Goal: Task Accomplishment & Management: Manage account settings

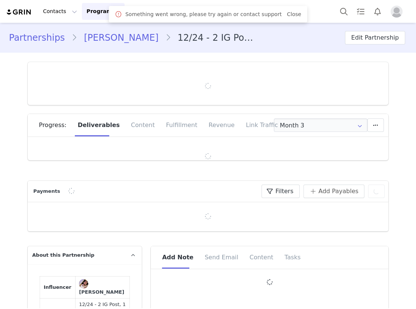
type input "+1 ([GEOGRAPHIC_DATA])"
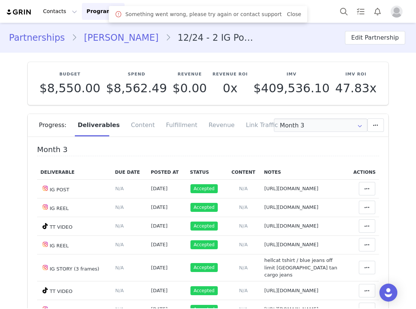
click at [119, 37] on link "Stephen Petrosino" at bounding box center [121, 37] width 88 height 13
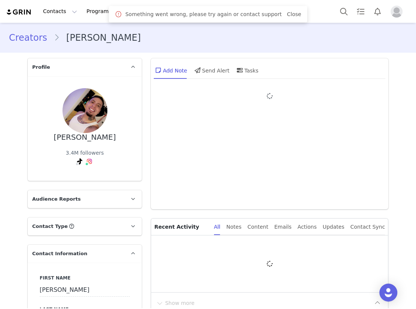
type input "+1 ([GEOGRAPHIC_DATA])"
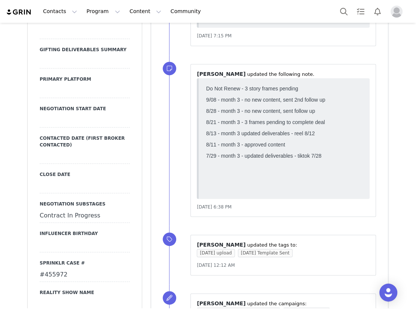
scroll to position [986, 0]
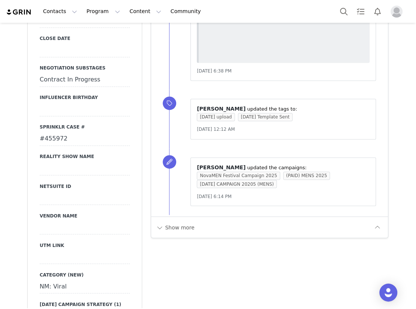
drag, startPoint x: 71, startPoint y: 134, endPoint x: 30, endPoint y: 134, distance: 41.5
click at [30, 134] on div "Primary Broker Bre Division Mens Grade B Compensation Type Paid Category fashio…" at bounding box center [85, 46] width 114 height 829
copy div "#455972"
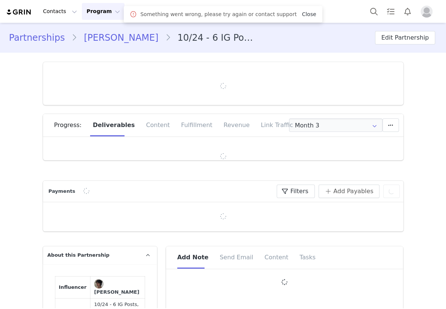
type input "+57 ([GEOGRAPHIC_DATA])"
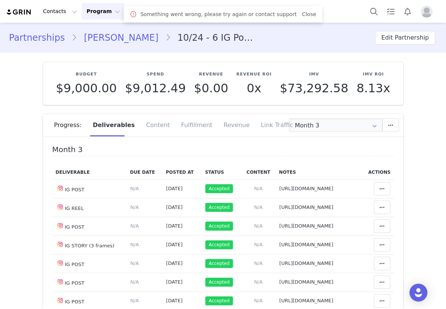
click at [112, 37] on link "Javier Ferreira Castillo" at bounding box center [121, 37] width 88 height 13
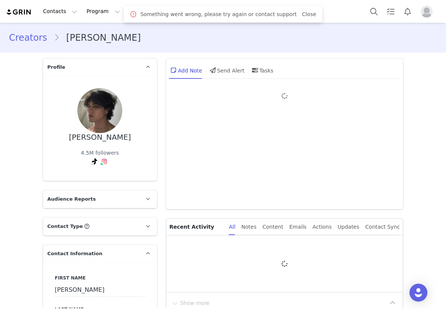
type input "+57 ([GEOGRAPHIC_DATA])"
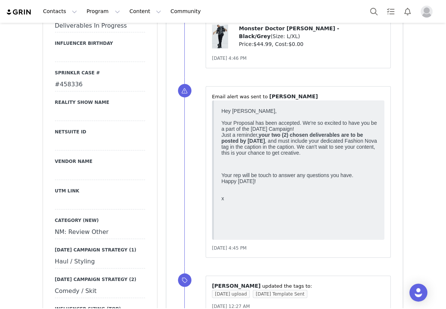
scroll to position [1055, 0]
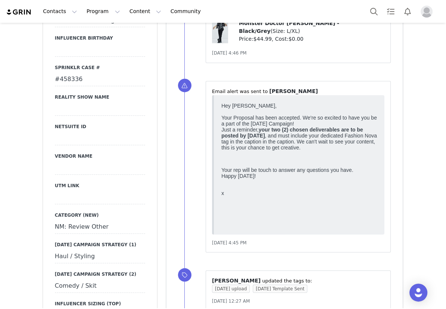
drag, startPoint x: 82, startPoint y: 79, endPoint x: 44, endPoint y: 76, distance: 38.3
copy div "#458336"
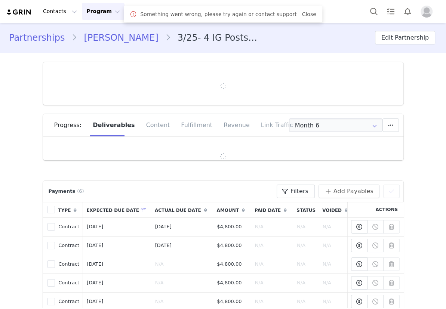
type input "+33 ([GEOGRAPHIC_DATA])"
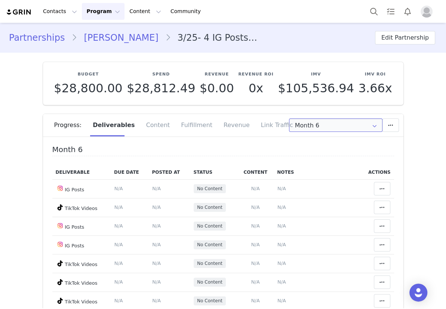
click at [317, 123] on input "Month 6" at bounding box center [336, 125] width 94 height 13
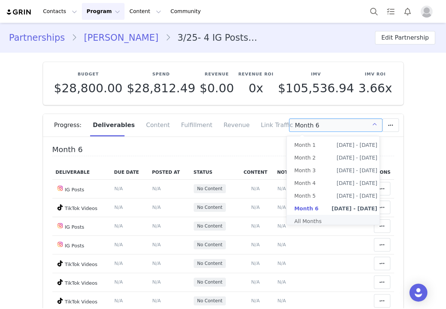
click at [318, 223] on li "All Months" at bounding box center [336, 221] width 98 height 13
type input "All"
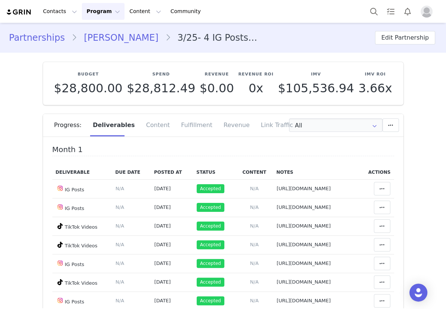
click at [106, 37] on link "Scott Morton" at bounding box center [121, 37] width 88 height 13
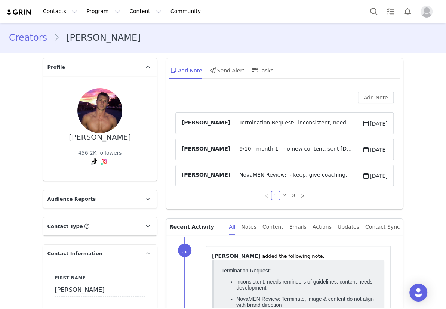
type input "+33 ([GEOGRAPHIC_DATA])"
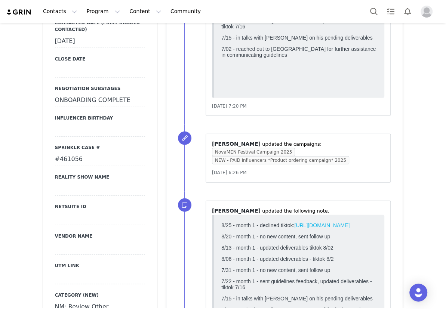
scroll to position [986, 0]
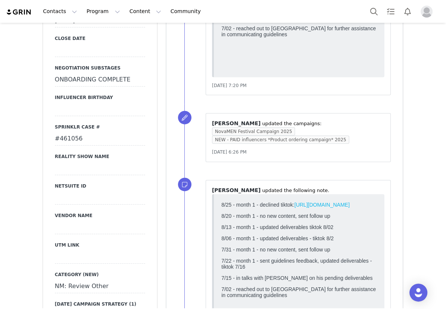
drag, startPoint x: 83, startPoint y: 98, endPoint x: 36, endPoint y: 101, distance: 47.6
copy div "#461056"
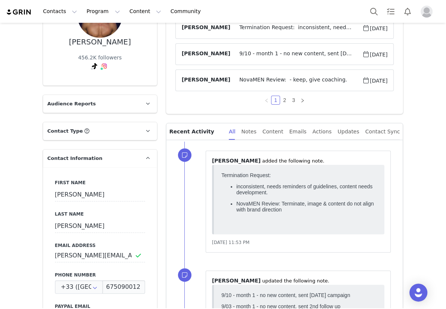
scroll to position [0, 0]
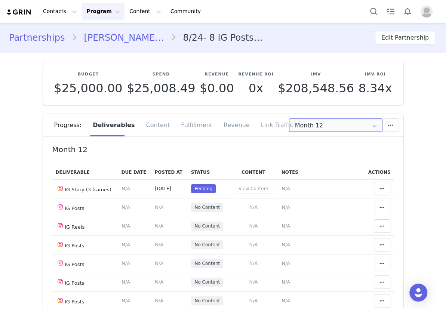
click at [321, 128] on input "Month 12" at bounding box center [336, 125] width 94 height 13
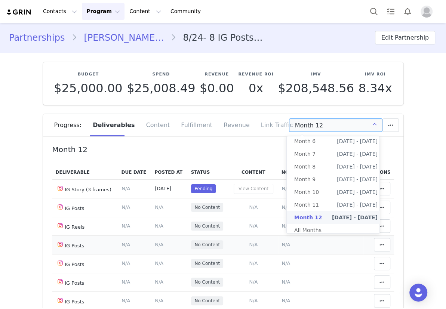
scroll to position [72, 0]
click at [311, 225] on li "All Months" at bounding box center [336, 230] width 98 height 13
type input "All"
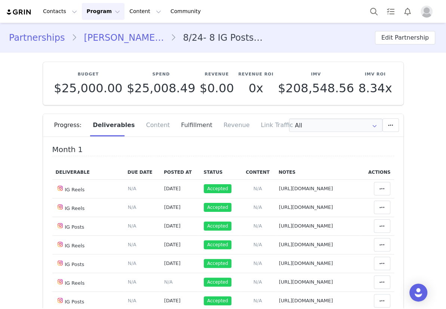
click at [186, 122] on div "Fulfillment" at bounding box center [197, 125] width 43 height 22
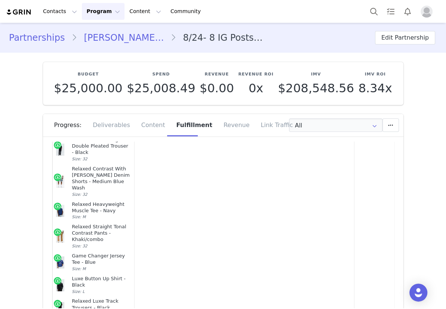
scroll to position [3198, 0]
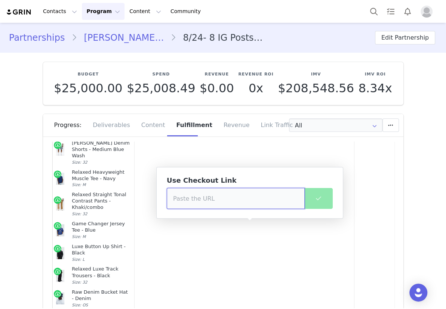
drag, startPoint x: 202, startPoint y: 206, endPoint x: 197, endPoint y: 201, distance: 6.4
click at [201, 205] on input at bounding box center [236, 198] width 138 height 21
paste input "https://www.fashionnova.com/products/enchanting-assassin-6-piece-costume-set-bl…"
type input "https://www.fashionnova.com/products/enchanting-assassin-6-piece-costume-set-bl…"
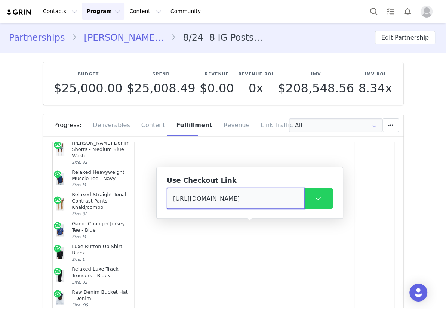
click at [276, 199] on input "https://www.fashionnova.com/products/enchanting-assassin-6-piece-costume-set-bl…" at bounding box center [236, 198] width 138 height 21
paste input "https://www.fashionnova.com/pages/shared-cart/39294568956028:1,39284051738748:1…"
type input "https://www.fashionnova.com/pages/shared-cart/39294568956028:1,39284051738748:1…"
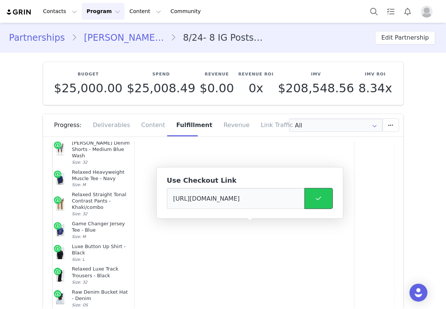
scroll to position [0, 0]
click at [318, 201] on icon at bounding box center [318, 199] width 5 height 6
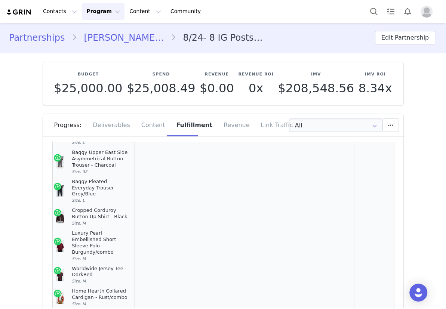
scroll to position [4014, 0]
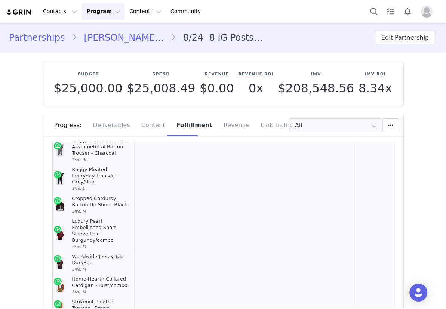
drag, startPoint x: 94, startPoint y: 151, endPoint x: 86, endPoint y: 150, distance: 8.0
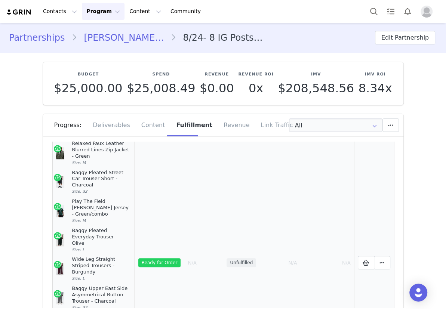
scroll to position [3878, 0]
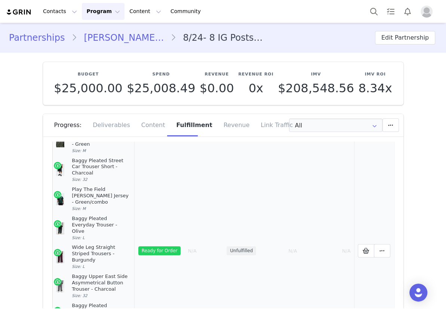
drag, startPoint x: 105, startPoint y: 169, endPoint x: 93, endPoint y: 162, distance: 13.2
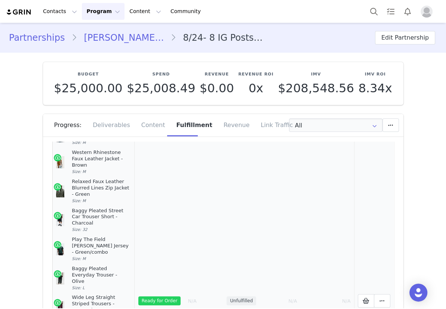
scroll to position [3810, 0]
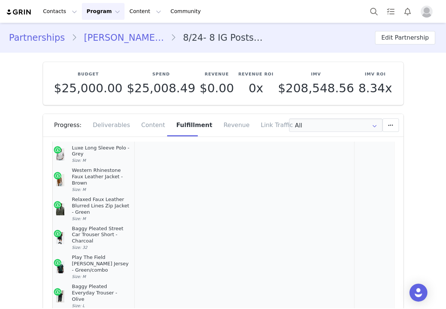
drag, startPoint x: 104, startPoint y: 191, endPoint x: 107, endPoint y: 171, distance: 20.1
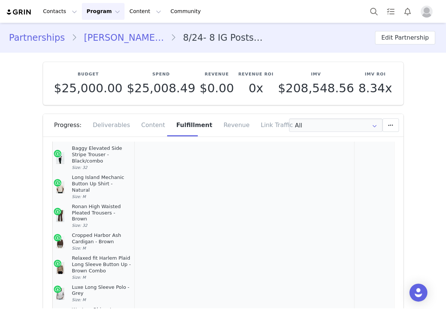
scroll to position [3682, 0]
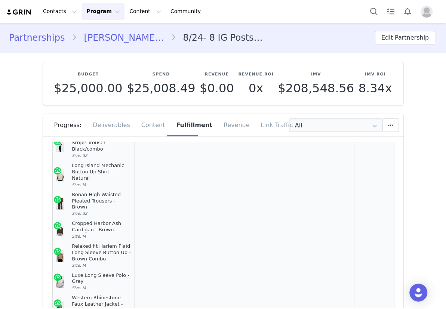
drag, startPoint x: 100, startPoint y: 146, endPoint x: 90, endPoint y: 150, distance: 10.3
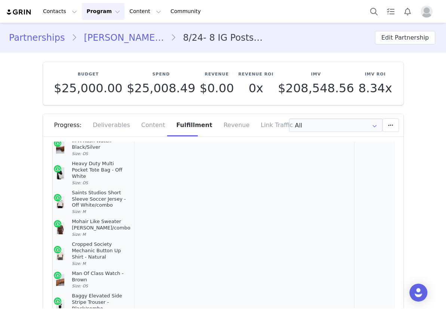
scroll to position [3510, 0]
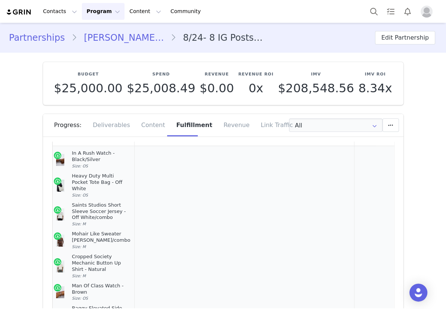
drag, startPoint x: 101, startPoint y: 274, endPoint x: 103, endPoint y: 262, distance: 12.1
drag, startPoint x: 103, startPoint y: 150, endPoint x: 92, endPoint y: 149, distance: 10.9
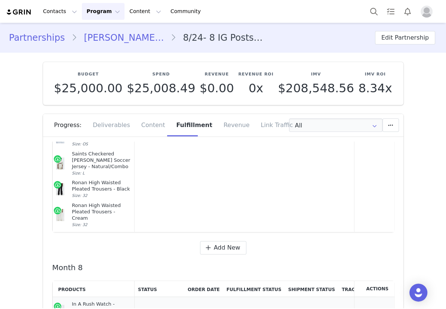
scroll to position [3374, 0]
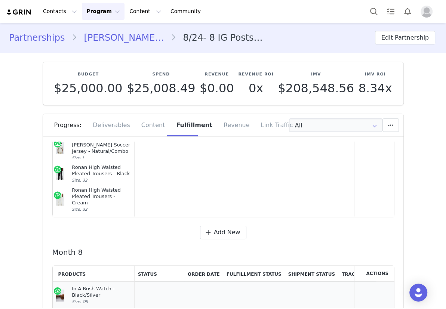
drag, startPoint x: 79, startPoint y: 155, endPoint x: 70, endPoint y: 155, distance: 8.6
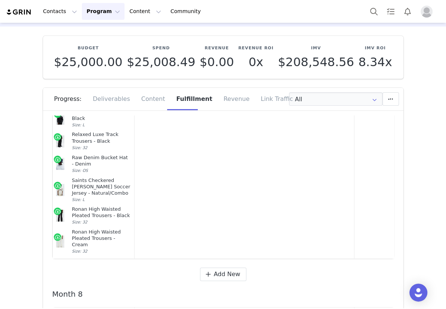
scroll to position [0, 0]
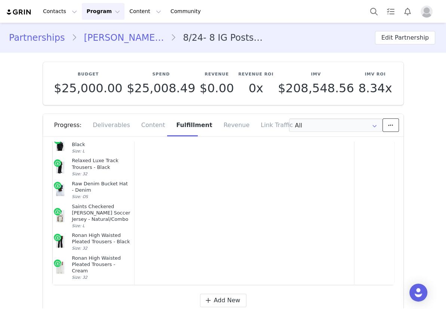
click at [393, 126] on button at bounding box center [391, 125] width 16 height 13
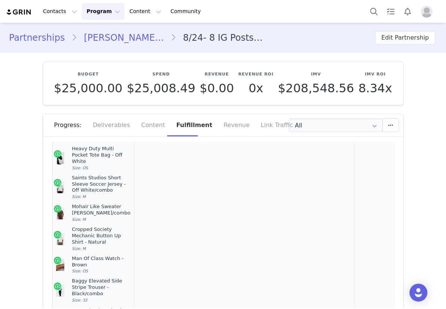
scroll to position [3646, 0]
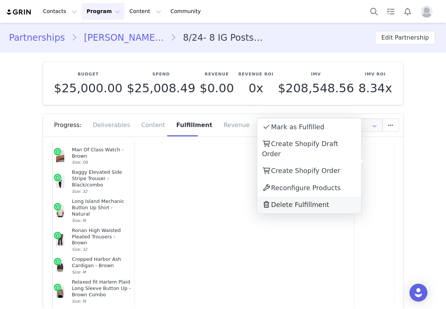
click at [304, 201] on span "Delete Fulfillment" at bounding box center [300, 204] width 58 height 7
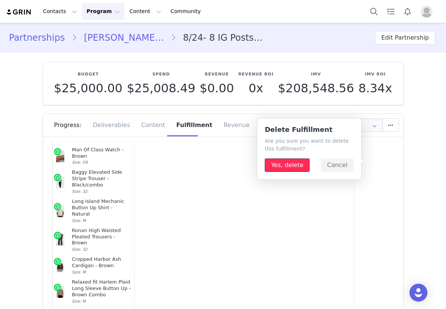
click at [288, 169] on button "Yes, delete" at bounding box center [287, 165] width 45 height 13
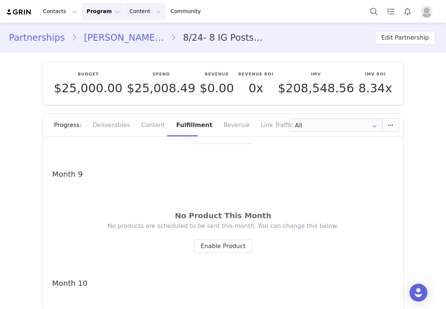
scroll to position [3544, 0]
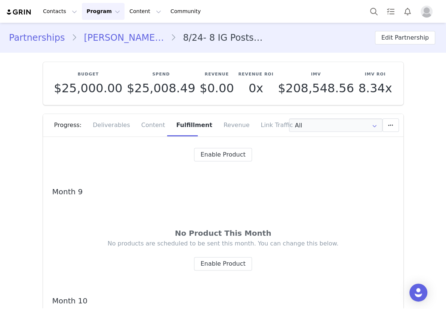
click at [118, 37] on link "Carlos Mas Simon" at bounding box center [124, 37] width 94 height 13
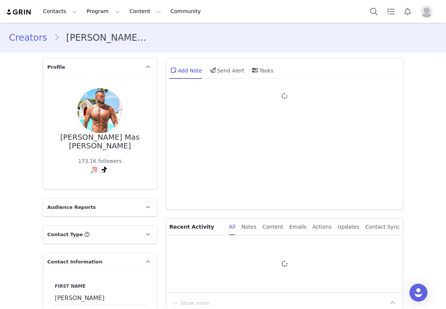
type input "+34 ([GEOGRAPHIC_DATA])"
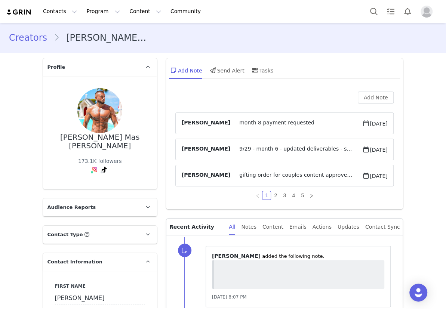
click at [37, 37] on link "Creators" at bounding box center [31, 37] width 45 height 13
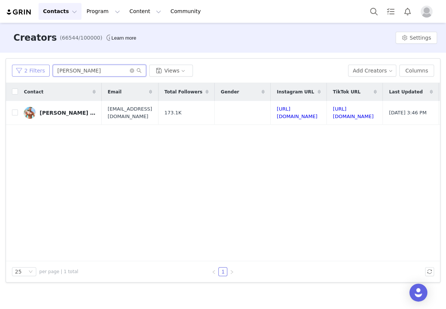
drag, startPoint x: 60, startPoint y: 67, endPoint x: 39, endPoint y: 67, distance: 21.0
click at [42, 67] on div "2 Filters karl Views" at bounding box center [177, 71] width 330 height 12
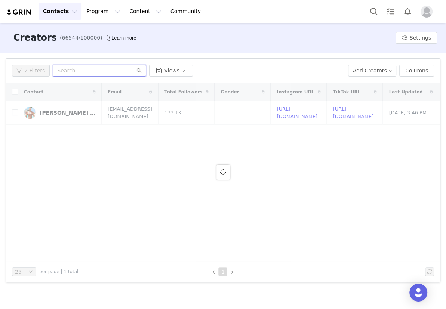
paste input "iamchriskabeya"
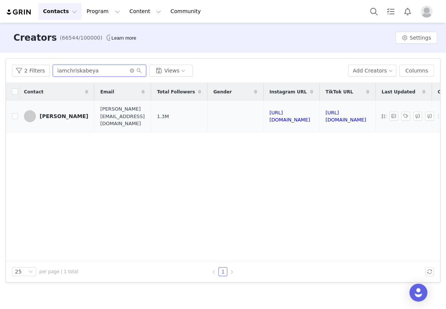
type input "iamchriskabeya"
click at [48, 113] on div "Chris Kabeya" at bounding box center [64, 116] width 49 height 6
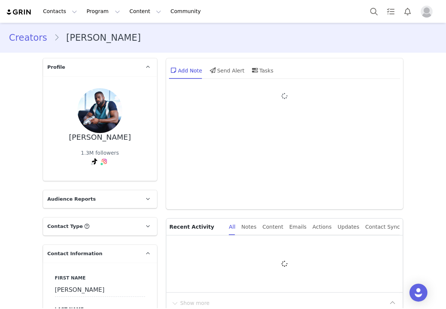
type input "+1 ([GEOGRAPHIC_DATA])"
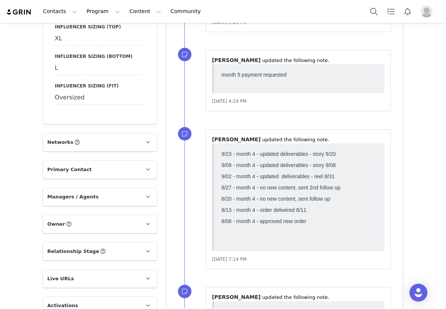
scroll to position [1565, 0]
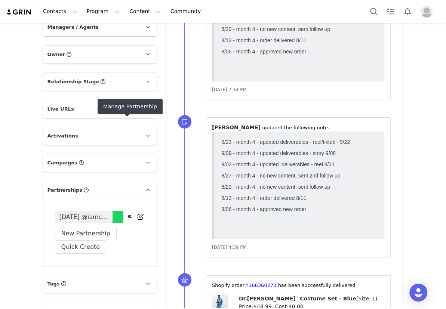
click at [127, 214] on icon at bounding box center [130, 217] width 6 height 6
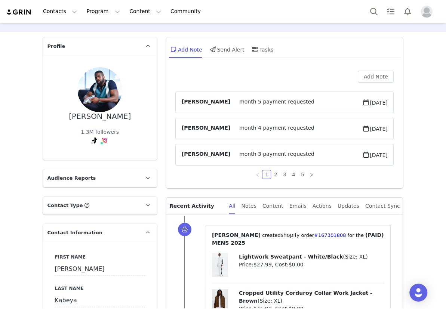
scroll to position [0, 0]
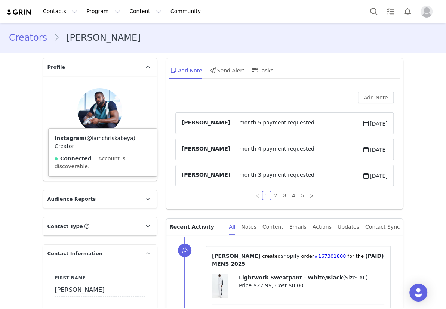
click at [96, 139] on link "@iamchriskabeya" at bounding box center [110, 138] width 46 height 6
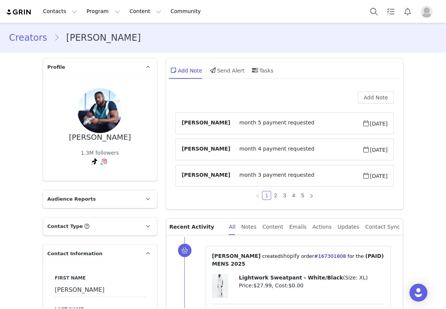
drag, startPoint x: 25, startPoint y: 38, endPoint x: 15, endPoint y: 0, distance: 39.0
click at [25, 38] on link "Creators" at bounding box center [31, 37] width 45 height 13
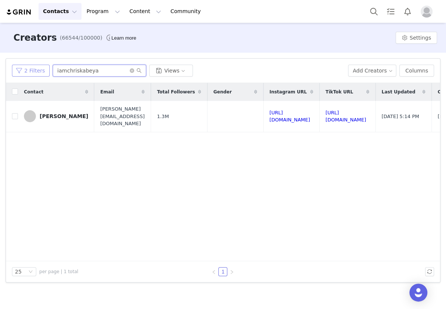
drag, startPoint x: 96, startPoint y: 71, endPoint x: 15, endPoint y: 71, distance: 80.8
click at [15, 71] on div "2 Filters iamchriskabeya Views" at bounding box center [177, 71] width 330 height 12
paste input "karlbeadle888"
type input "karlbeadle888"
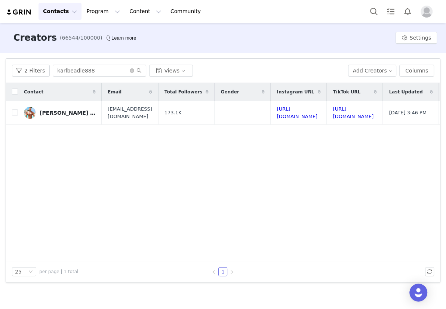
drag, startPoint x: 57, startPoint y: 110, endPoint x: 56, endPoint y: 90, distance: 19.9
click at [57, 110] on div "Carlos Mas Simon" at bounding box center [68, 113] width 56 height 6
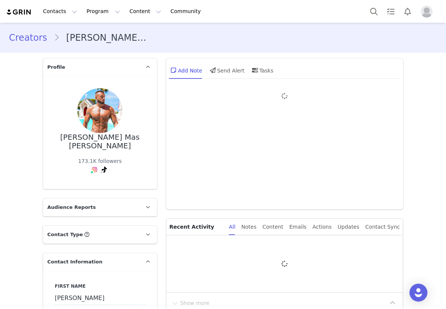
type input "+34 ([GEOGRAPHIC_DATA])"
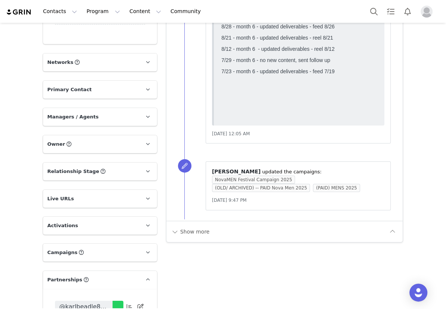
scroll to position [1632, 0]
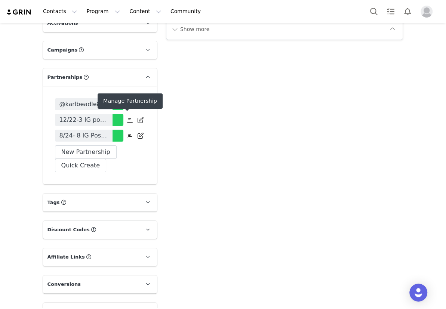
click at [127, 133] on icon at bounding box center [130, 136] width 6 height 6
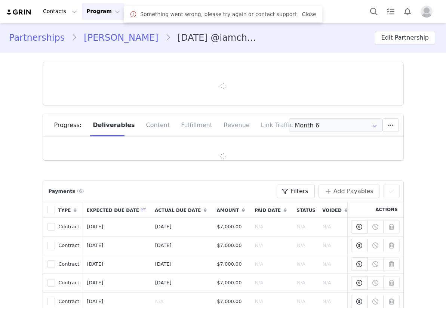
type input "+1 ([GEOGRAPHIC_DATA])"
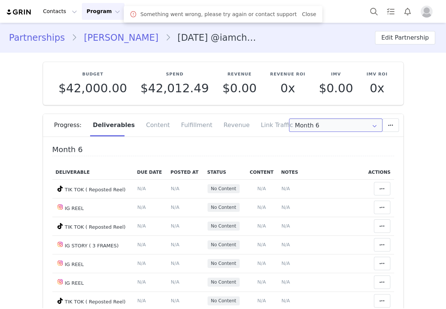
click at [302, 124] on input "Month 6" at bounding box center [336, 125] width 94 height 13
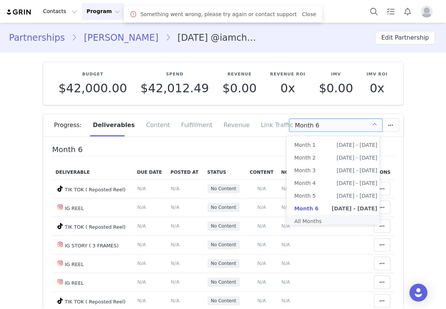
click at [308, 220] on li "All Months" at bounding box center [336, 221] width 98 height 13
type input "All"
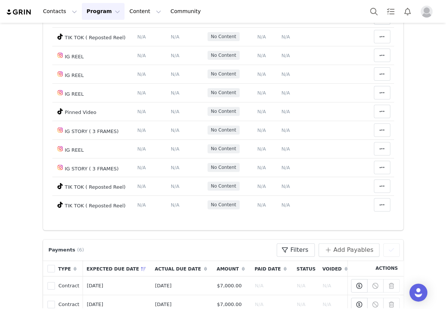
scroll to position [1123, 0]
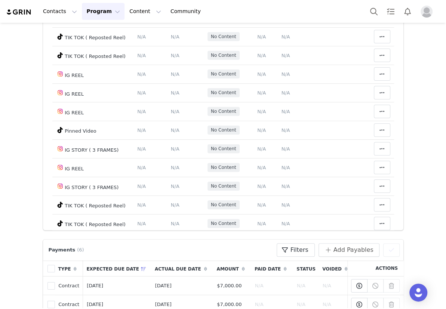
drag, startPoint x: 359, startPoint y: 152, endPoint x: 202, endPoint y: 157, distance: 156.9
copy span "https://www.tiktok.com/@iamchriskabeya/video/7552547289491967240"
click at [251, 11] on div "Contacts Contacts Creators Prospects Applicants Program Program Activations Cam…" at bounding box center [223, 11] width 446 height 23
click at [269, 3] on div "Contacts Contacts Creators Prospects Applicants Program Program Activations Cam…" at bounding box center [223, 11] width 446 height 23
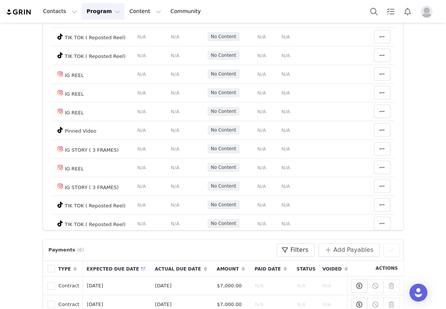
type textarea "https://www.tiktok.com/@iamchriskabeya/video/7552547289491967240"
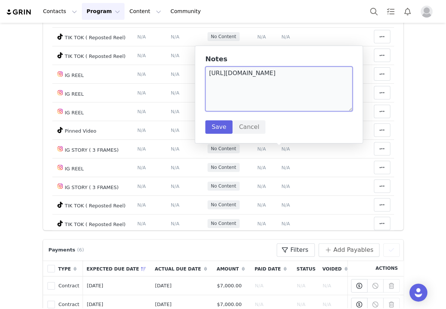
click at [247, 98] on textarea "https://www.tiktok.com/@iamchriskabeya/video/7552547289491967240" at bounding box center [278, 89] width 147 height 45
paste textarea "DO3iY_rEUs7"
type textarea "DO3iY_rEUs7"
paste textarea "https://www.instagram.com/p/DO3iY_rEUs7/"
type textarea "https://www.instagram.com/p/DO3iY_rEUs7/"
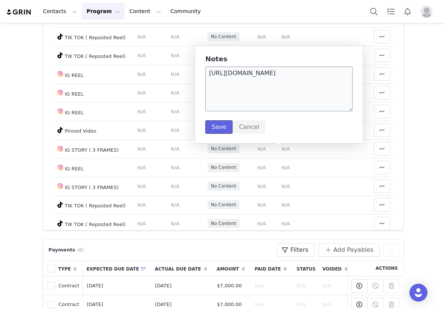
drag, startPoint x: 216, startPoint y: 131, endPoint x: 218, endPoint y: 88, distance: 43.1
click at [216, 131] on button "Save" at bounding box center [218, 126] width 27 height 13
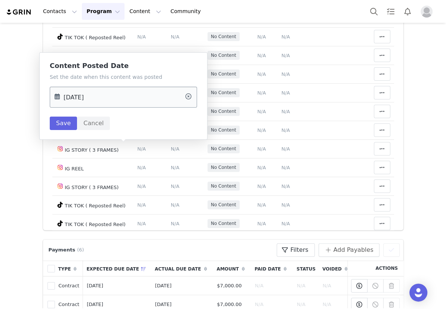
click at [112, 101] on input "Sep 21 2025" at bounding box center [123, 97] width 147 height 21
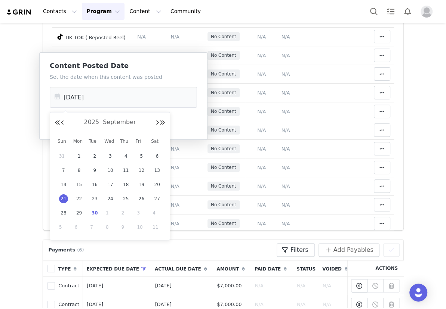
click at [62, 198] on span "21" at bounding box center [63, 199] width 9 height 9
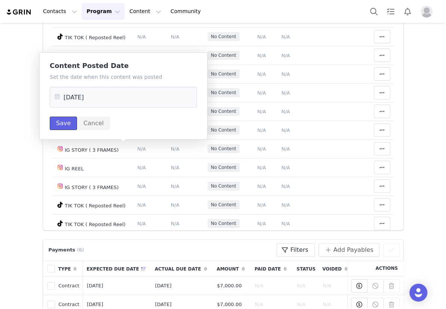
click at [59, 128] on button "Save" at bounding box center [63, 123] width 27 height 13
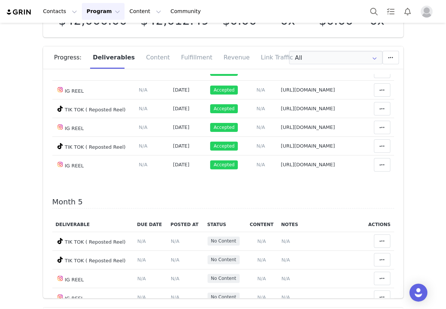
scroll to position [952, 0]
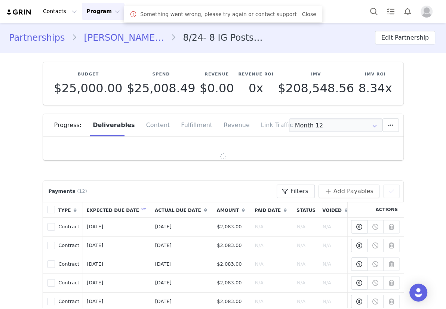
type input "+34 ([GEOGRAPHIC_DATA])"
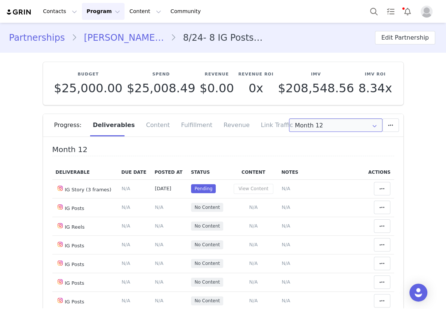
click at [332, 125] on input "Month 12" at bounding box center [336, 125] width 94 height 13
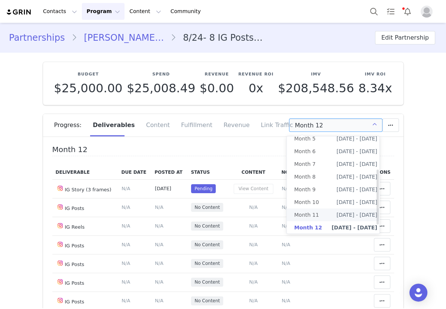
scroll to position [72, 0]
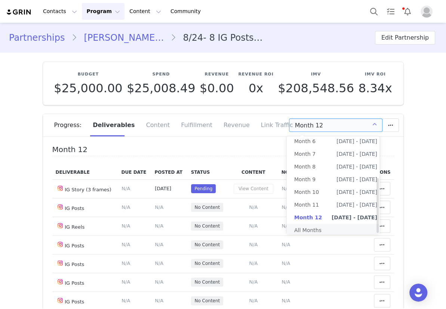
click at [318, 224] on li "All Months" at bounding box center [336, 230] width 98 height 13
type input "All"
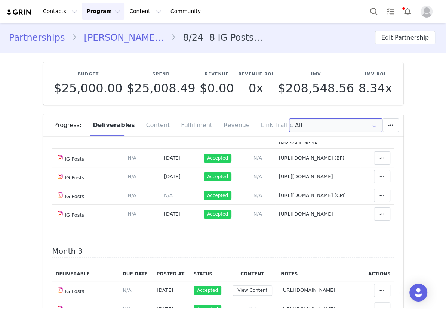
scroll to position [544, 0]
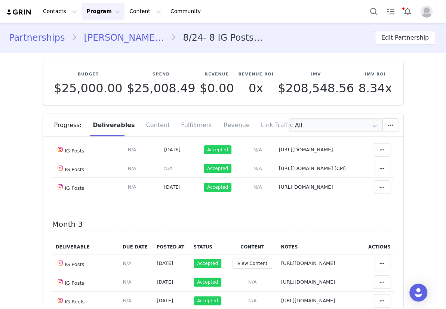
click at [268, 60] on section "Budget $25,000.00 Spend $25,008.49 Revenue $0.00 Revenue ROI 0x IMV $208,548.56…" at bounding box center [223, 210] width 372 height 314
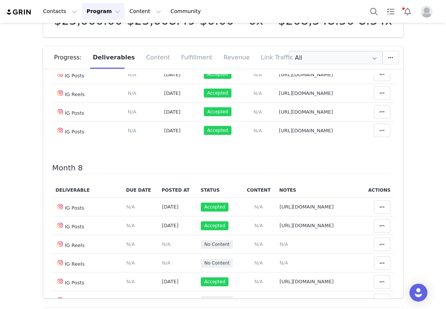
scroll to position [34, 0]
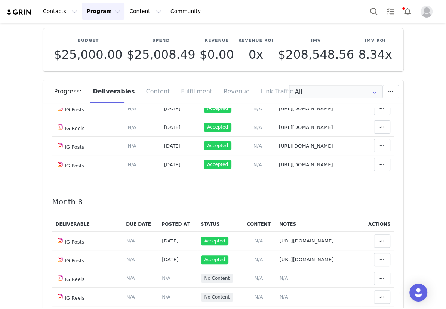
click at [264, 30] on div "Budget $25,000.00 Spend $25,008.49 Revenue $0.00 Revenue ROI 0x IMV $208,548.56…" at bounding box center [223, 49] width 361 height 43
click at [282, 36] on div "Budget $25,000.00 Spend $25,008.49 Revenue $0.00 Revenue ROI 0x IMV $208,548.56…" at bounding box center [223, 49] width 361 height 43
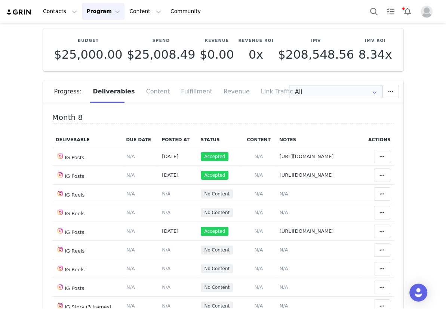
scroll to position [2156, 0]
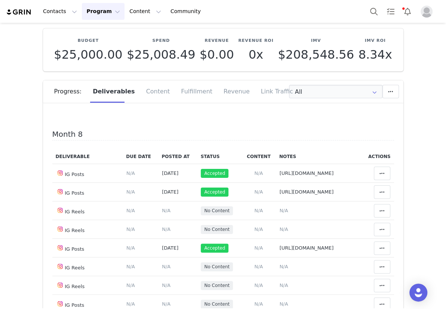
type textarea "https://www.instagram.com/p/DNS9hhYsAzq/"
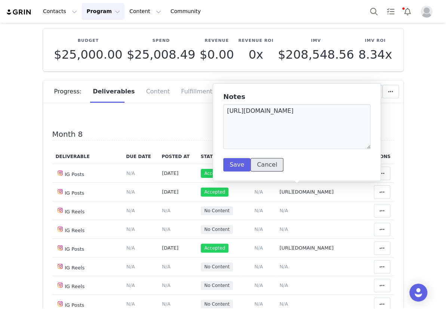
click at [268, 166] on button "Cancel" at bounding box center [267, 164] width 33 height 13
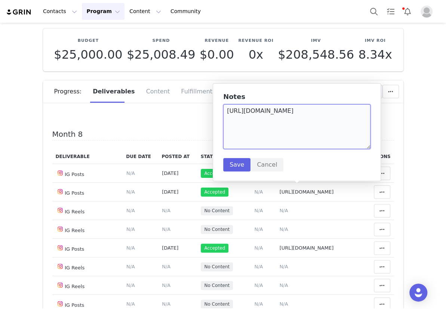
click at [312, 133] on textarea "https://www.instagram.com/p/DNS9hhYsAzq/" at bounding box center [296, 126] width 147 height 45
paste textarea "https://www.instagram.com/p/DNc8wDXMU9-/"
type textarea "https://www.instagram.com/p/DNc8wDXMU9-/"
click at [235, 166] on button "Save" at bounding box center [236, 164] width 27 height 13
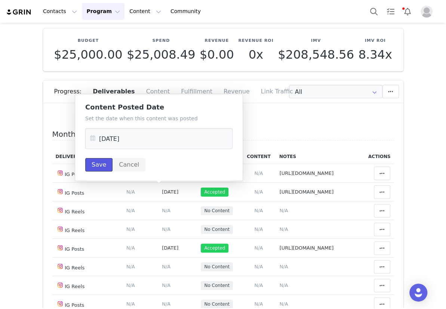
click at [96, 167] on button "Save" at bounding box center [98, 164] width 27 height 13
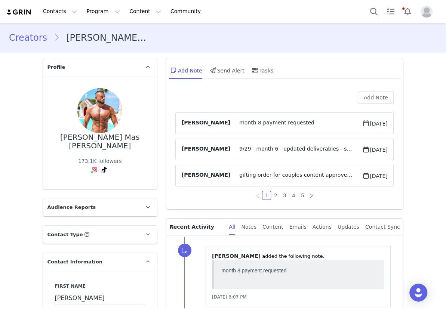
click at [36, 39] on link "Creators" at bounding box center [31, 37] width 45 height 13
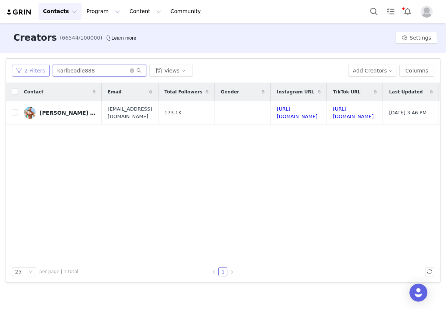
drag, startPoint x: 90, startPoint y: 67, endPoint x: 35, endPoint y: 65, distance: 54.7
click at [46, 74] on div "2 Filters karlbeadle888 Views" at bounding box center [177, 71] width 330 height 12
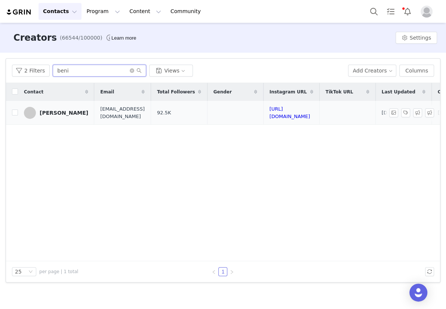
type input "beni"
click at [49, 114] on div "[PERSON_NAME]" at bounding box center [64, 113] width 49 height 6
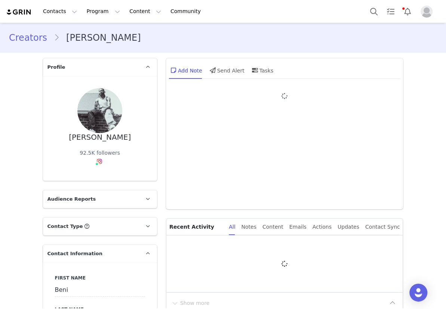
type input "+32 ([GEOGRAPHIC_DATA])"
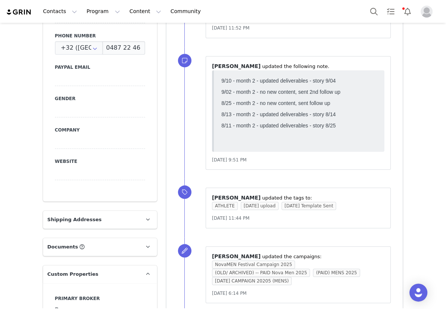
scroll to position [340, 0]
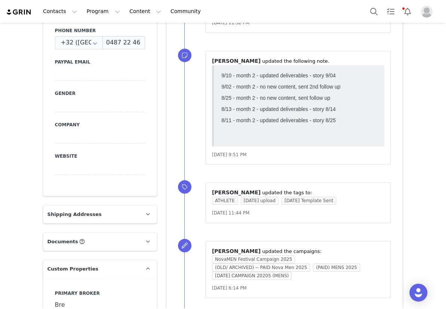
click at [98, 206] on p "Shipping Addresses" at bounding box center [91, 215] width 96 height 18
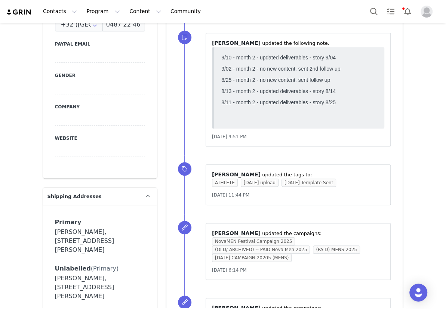
scroll to position [374, 0]
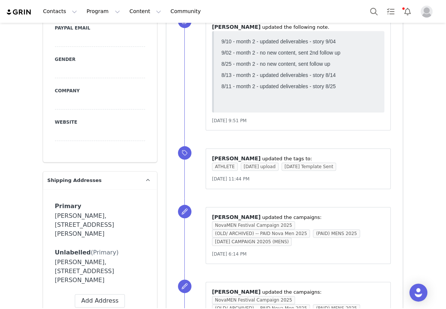
drag, startPoint x: 50, startPoint y: 221, endPoint x: 156, endPoint y: 232, distance: 106.9
copy div "[PERSON_NAME], [STREET_ADDRESS][PERSON_NAME]"
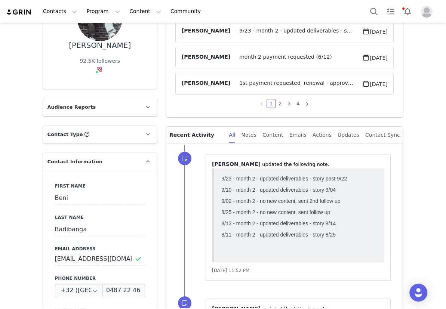
scroll to position [0, 0]
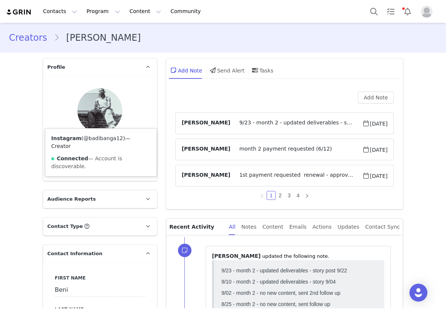
click at [99, 141] on link "@badibanga12" at bounding box center [103, 138] width 40 height 6
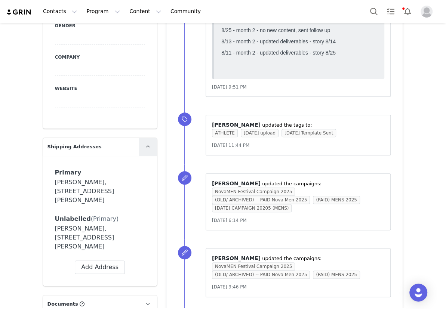
click at [150, 138] on link at bounding box center [148, 147] width 18 height 18
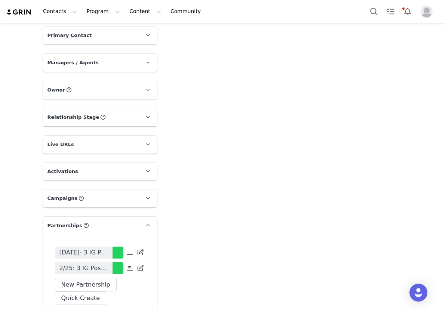
scroll to position [1568, 0]
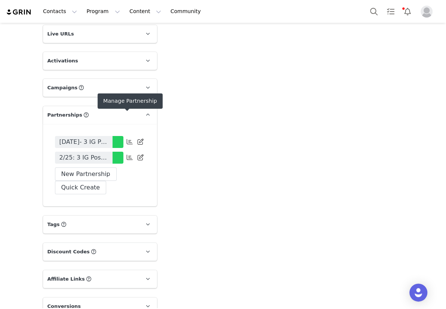
click at [129, 155] on icon at bounding box center [130, 158] width 6 height 6
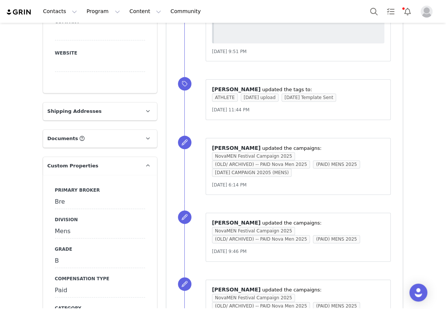
scroll to position [446, 0]
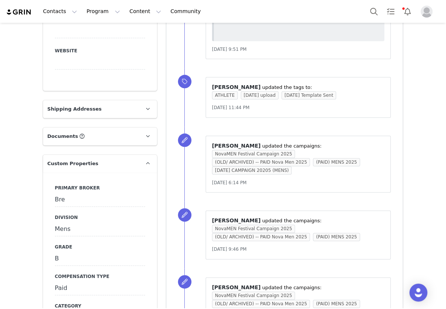
click at [102, 100] on p "Shipping Addresses" at bounding box center [91, 109] width 96 height 18
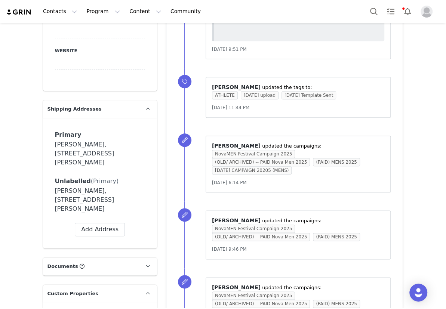
drag, startPoint x: 52, startPoint y: 149, endPoint x: 144, endPoint y: 158, distance: 92.5
click at [144, 158] on div "Primary Label Primary First Name Beni Last Name [PERSON_NAME] Email [PERSON_NAM…" at bounding box center [100, 183] width 114 height 130
copy div "[PERSON_NAME], [STREET_ADDRESS][PERSON_NAME]"
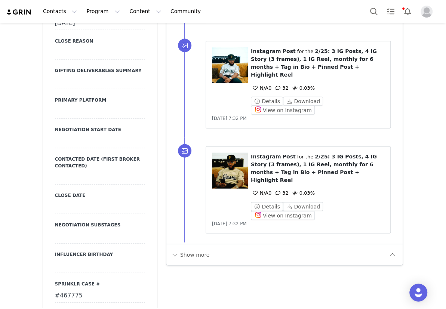
scroll to position [956, 0]
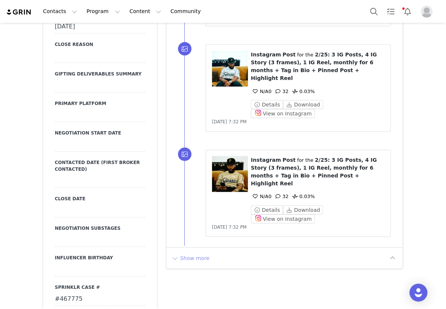
click at [193, 253] on button "Show more" at bounding box center [190, 259] width 39 height 12
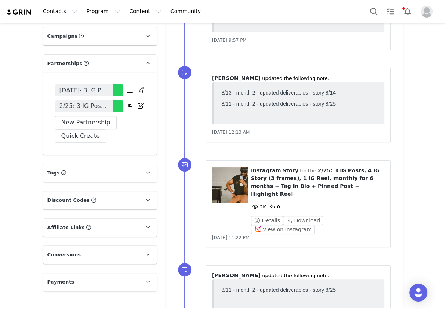
scroll to position [1755, 0]
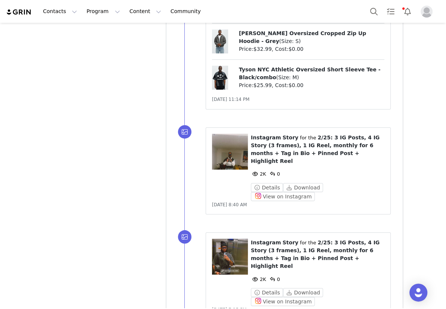
scroll to position [4725, 0]
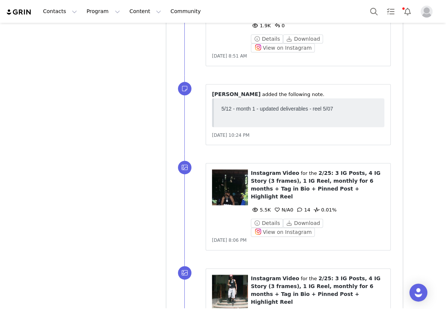
scroll to position [5574, 0]
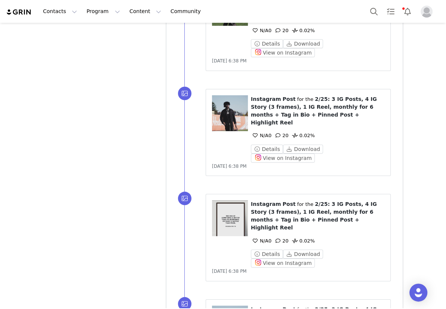
scroll to position [6464, 0]
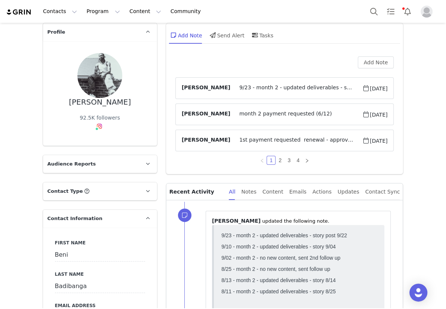
scroll to position [0, 0]
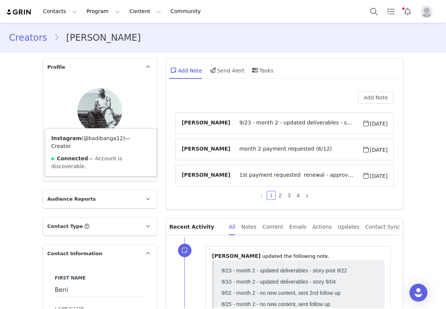
click at [97, 137] on link "@badibanga12" at bounding box center [103, 138] width 40 height 6
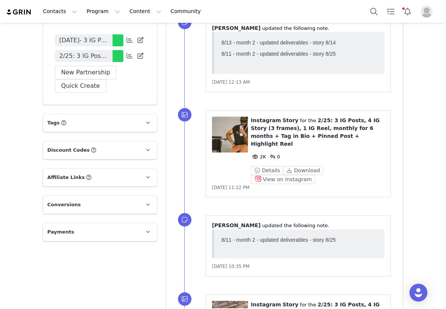
scroll to position [1630, 0]
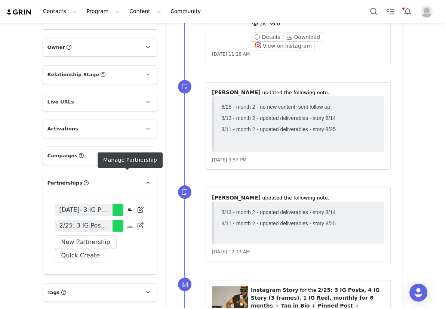
click at [127, 223] on icon at bounding box center [130, 226] width 6 height 6
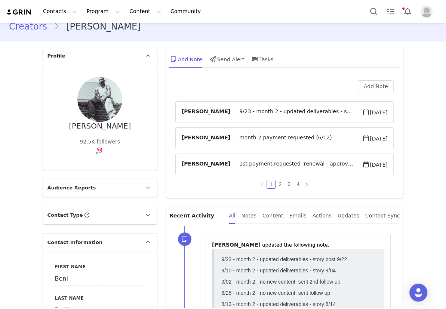
scroll to position [0, 0]
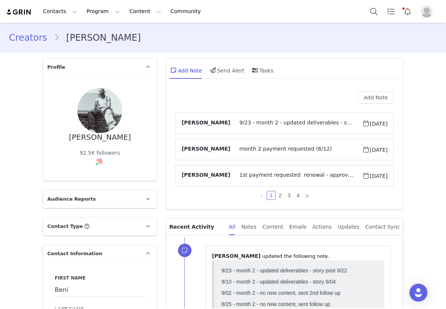
click at [23, 44] on link "Creators" at bounding box center [31, 37] width 45 height 13
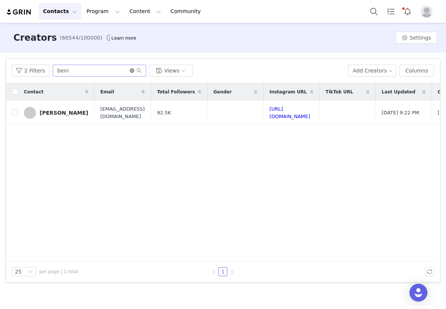
click at [131, 71] on icon "icon: close-circle" at bounding box center [132, 70] width 4 height 4
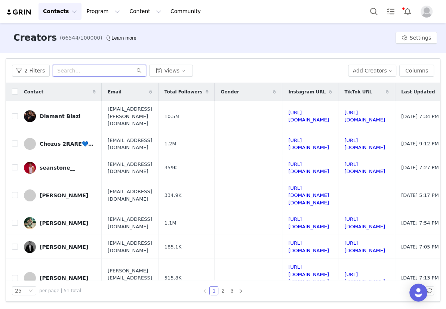
click at [95, 72] on input "text" at bounding box center [100, 71] width 94 height 12
paste input "Maxence.[PERSON_NAME]"
type input "Maxence.[PERSON_NAME]"
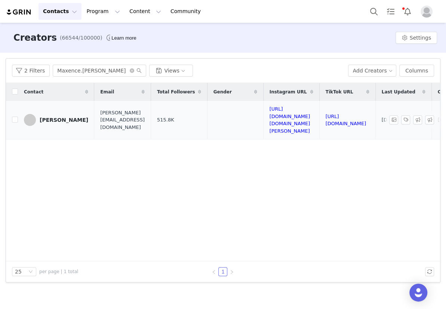
click at [60, 117] on div "[PERSON_NAME]" at bounding box center [64, 120] width 49 height 6
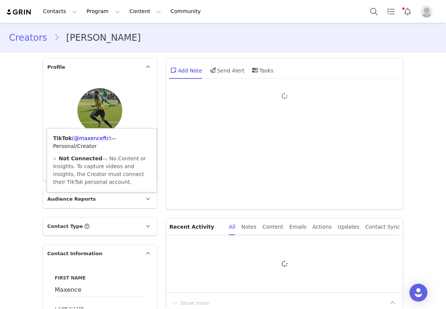
type input "+33 ([GEOGRAPHIC_DATA])"
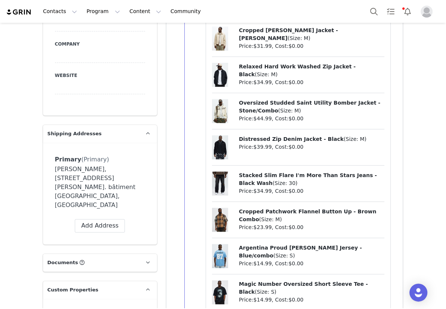
scroll to position [408, 0]
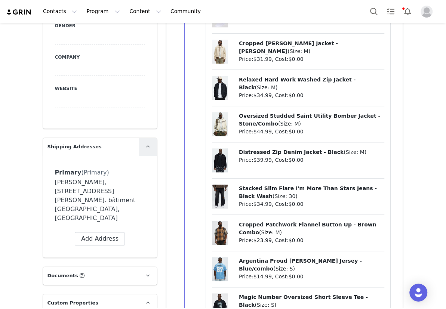
click at [146, 144] on icon at bounding box center [148, 146] width 4 height 5
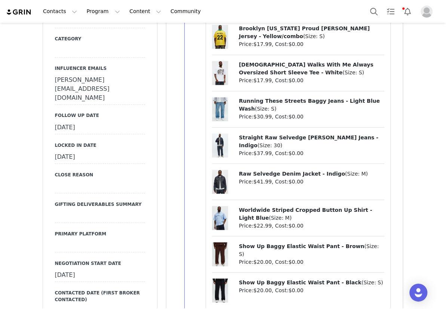
scroll to position [714, 0]
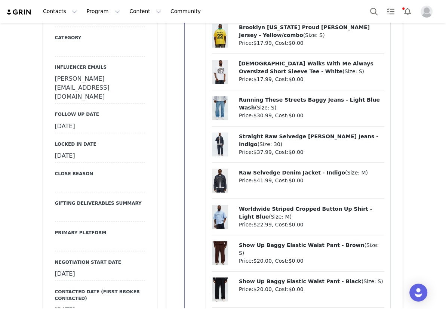
click at [79, 120] on div "[DATE]" at bounding box center [100, 126] width 90 height 13
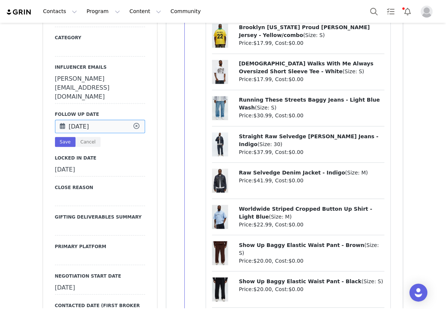
click at [79, 120] on input "[DATE]" at bounding box center [100, 126] width 90 height 13
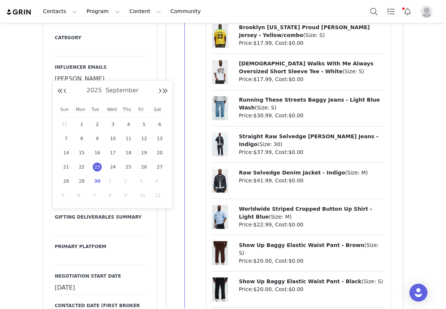
click at [97, 179] on span "30" at bounding box center [97, 181] width 9 height 9
type input "[DATE]"
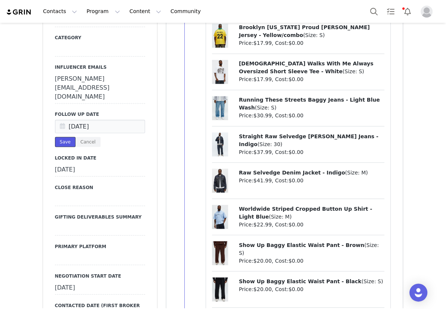
click at [64, 137] on button "Save" at bounding box center [65, 142] width 21 height 10
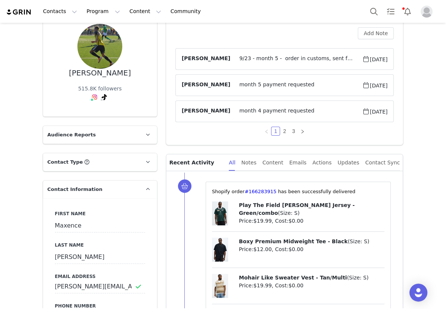
scroll to position [0, 0]
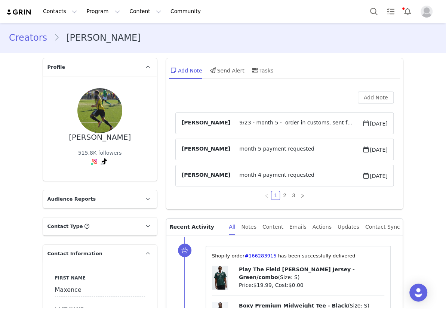
click at [21, 43] on link "Creators" at bounding box center [31, 37] width 45 height 13
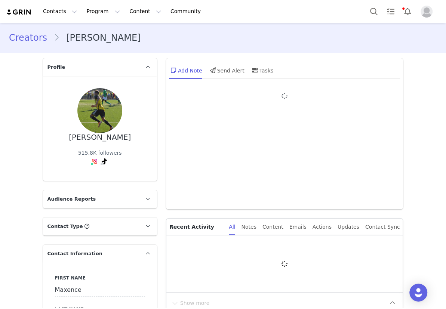
type input "+33 ([GEOGRAPHIC_DATA])"
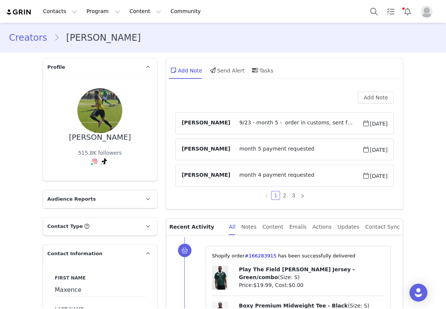
click at [247, 125] on span "9/23 - month 5 - order in customs, sent follow up" at bounding box center [297, 123] width 132 height 9
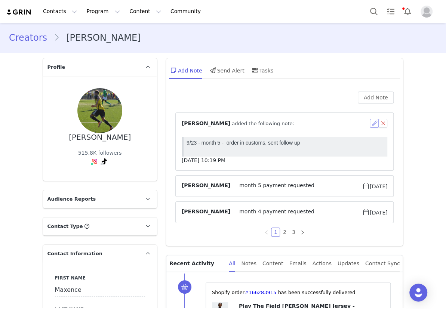
click at [372, 121] on button "button" at bounding box center [374, 123] width 9 height 9
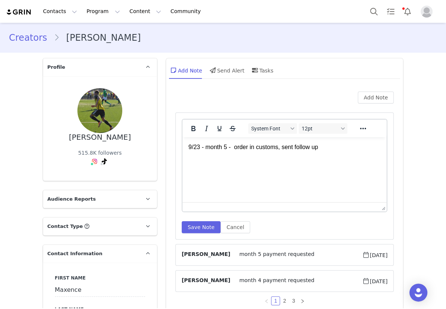
click at [329, 147] on p "9/23 - month 5 - order in customs, sent follow up" at bounding box center [284, 147] width 193 height 8
click at [186, 228] on button "Save Note" at bounding box center [201, 228] width 39 height 12
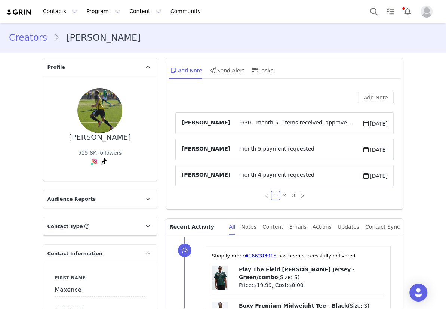
click at [37, 36] on link "Creators" at bounding box center [31, 37] width 45 height 13
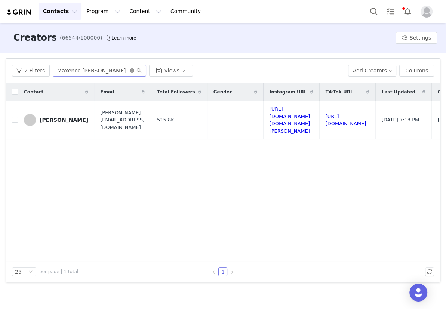
click at [131, 70] on icon "icon: close-circle" at bounding box center [132, 70] width 4 height 4
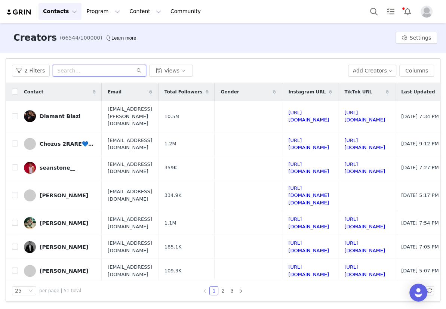
click at [92, 72] on input "text" at bounding box center [100, 71] width 94 height 12
paste input "jorges_l"
type input "jorges_l"
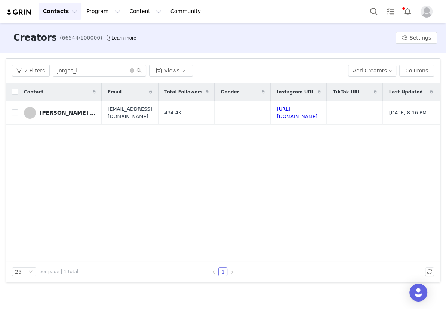
click at [83, 114] on div "[PERSON_NAME] [PERSON_NAME] [PERSON_NAME]" at bounding box center [68, 113] width 56 height 6
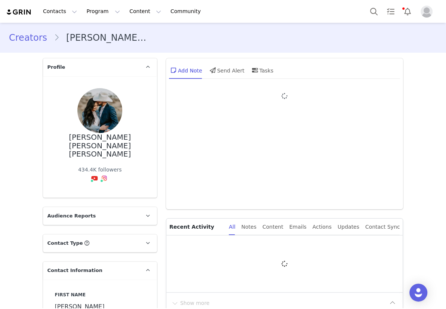
type input "+1 ([GEOGRAPHIC_DATA])"
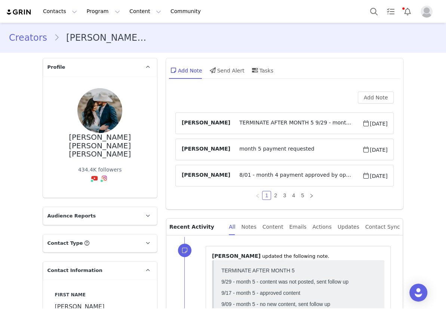
click at [274, 126] on span "TERMINATE AFTER MONTH 5 9/29 - month 5 - content was not posted, sent follow up…" at bounding box center [297, 123] width 132 height 9
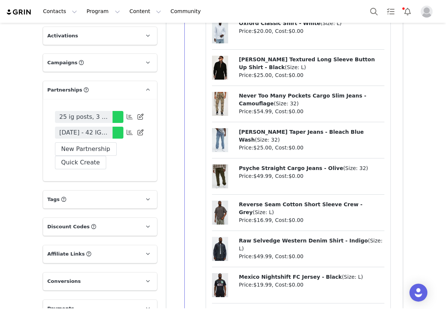
scroll to position [1633, 0]
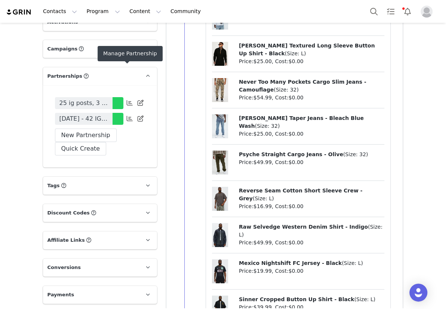
click at [130, 116] on icon at bounding box center [130, 119] width 6 height 6
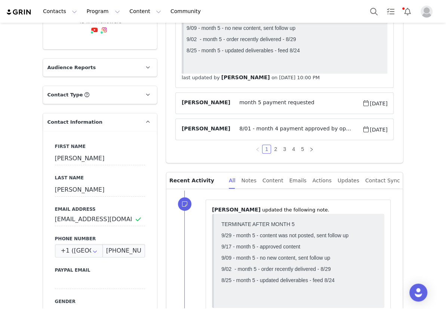
scroll to position [0, 0]
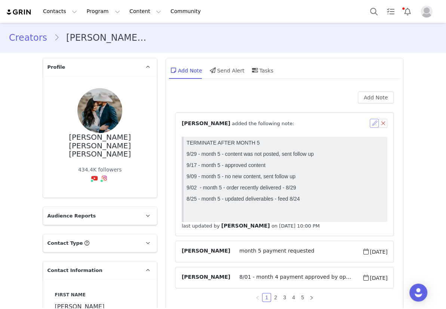
click at [370, 124] on button "button" at bounding box center [374, 123] width 9 height 9
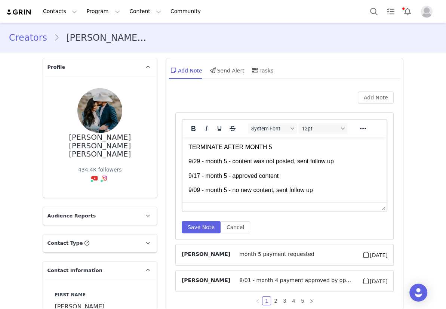
click at [298, 152] on body "TERMINATE AFTER MONTH 5 9/29 - month 5 - content was not posted, sent follow up…" at bounding box center [284, 183] width 193 height 80
click at [288, 150] on p "TERMINATE AFTER MONTH 5" at bounding box center [284, 147] width 193 height 8
click at [200, 228] on button "Save Note" at bounding box center [201, 228] width 39 height 12
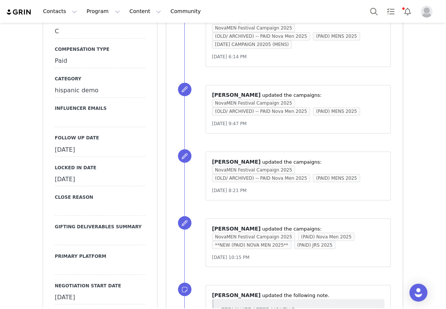
scroll to position [680, 0]
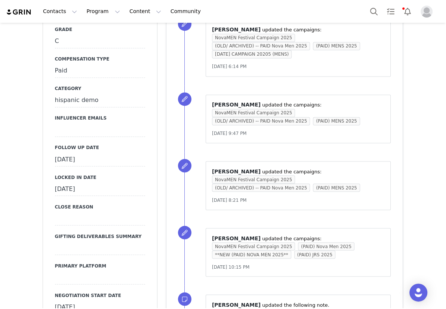
click at [86, 153] on div "September 29th, 2025" at bounding box center [100, 159] width 90 height 13
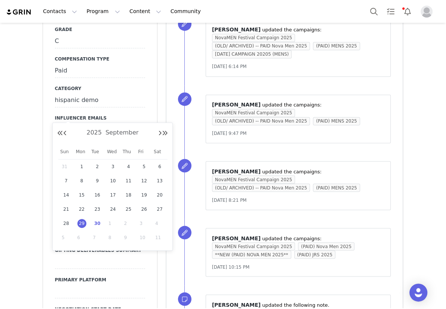
drag, startPoint x: 96, startPoint y: 221, endPoint x: 85, endPoint y: 206, distance: 18.9
click at [90, 217] on td "30" at bounding box center [97, 224] width 16 height 14
type input "[DATE]"
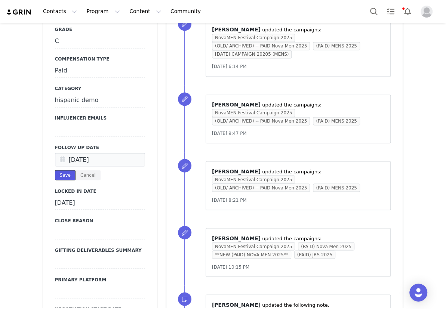
click at [60, 170] on button "Save" at bounding box center [65, 175] width 21 height 10
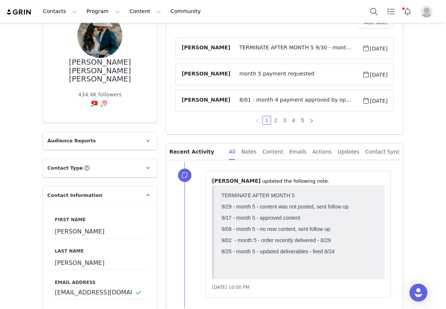
scroll to position [0, 0]
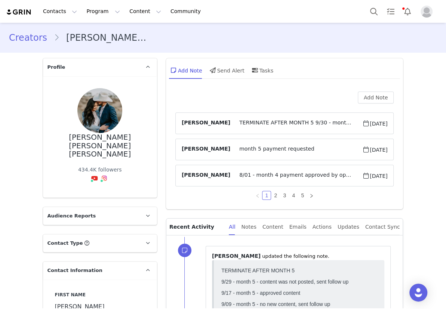
click at [33, 40] on link "Creators" at bounding box center [31, 37] width 45 height 13
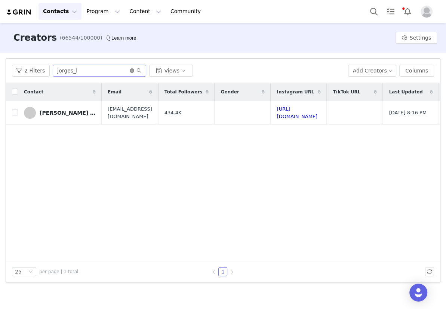
click at [131, 71] on icon "icon: close-circle" at bounding box center [132, 70] width 4 height 4
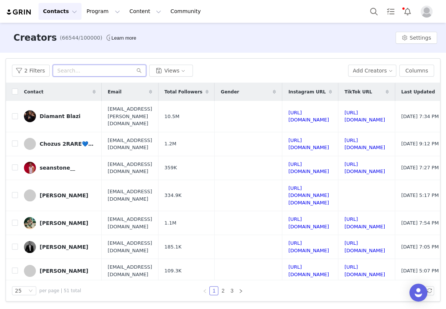
click at [82, 71] on input "text" at bounding box center [100, 71] width 94 height 12
paste input "thetrent_setter"
type input "thetrent_setter"
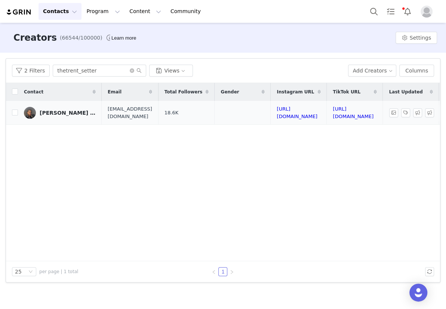
click at [70, 109] on link "justin trent johnson" at bounding box center [60, 113] width 72 height 12
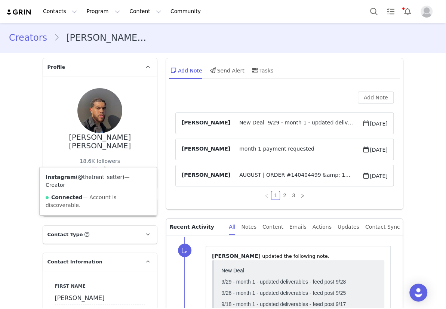
click at [91, 176] on link "@thetrent_setter" at bounding box center [100, 177] width 45 height 6
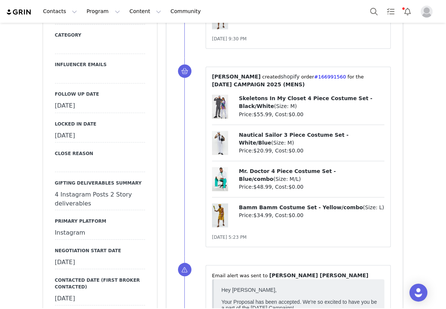
scroll to position [714, 0]
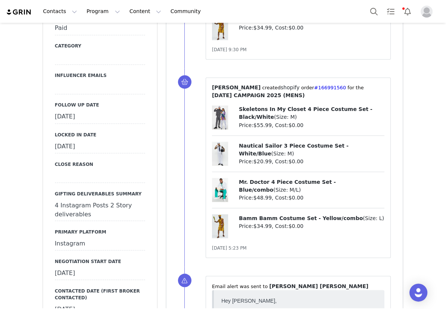
click at [84, 110] on div "September 29th, 2025" at bounding box center [100, 116] width 90 height 13
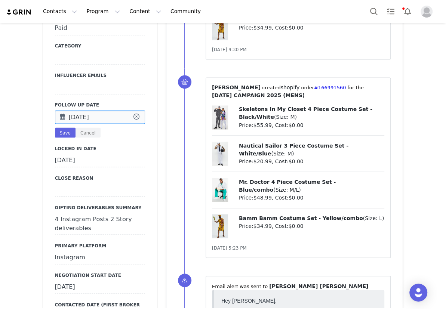
click at [84, 110] on input "Sep 29 2025" at bounding box center [100, 116] width 90 height 13
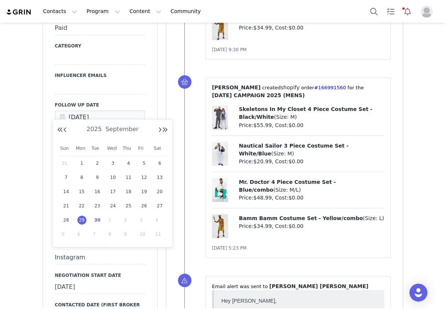
drag, startPoint x: 99, startPoint y: 220, endPoint x: 88, endPoint y: 211, distance: 14.3
click at [98, 220] on span "30" at bounding box center [97, 220] width 9 height 9
type input "[DATE]"
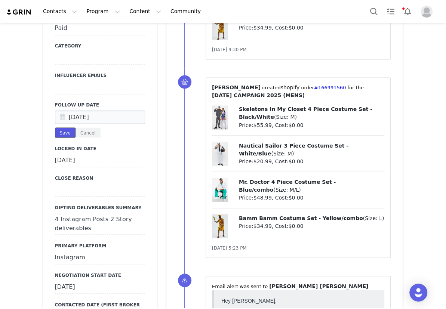
click at [57, 128] on button "Save" at bounding box center [65, 133] width 21 height 10
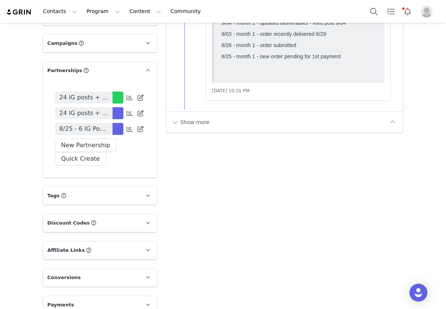
scroll to position [1633, 0]
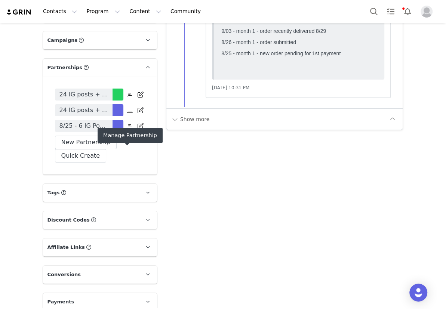
click at [127, 129] on icon at bounding box center [130, 126] width 6 height 6
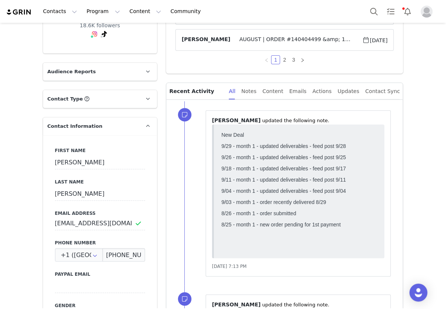
scroll to position [0, 0]
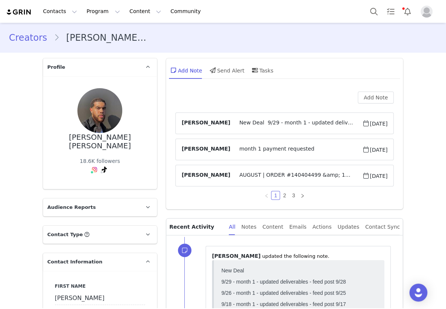
click at [279, 121] on span "New Deal 9/29 - month 1 - updated deliverables - feed post 9/28 9/26 - month 1 …" at bounding box center [297, 123] width 132 height 9
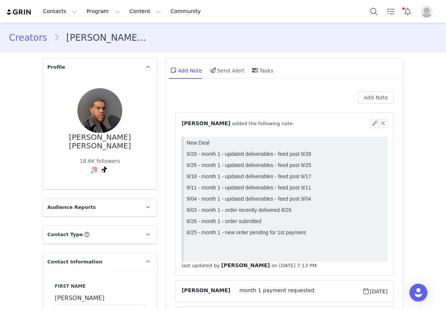
click at [289, 124] on div "⁨ tierra bridewell ⁩ added the following note:" at bounding box center [276, 124] width 189 height 8
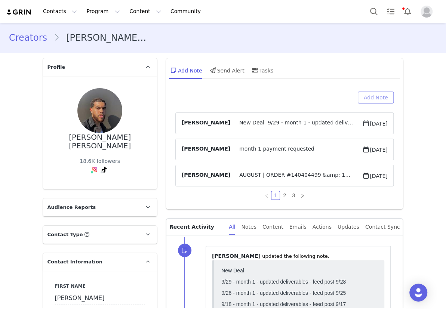
click at [372, 99] on button "Add Note" at bounding box center [376, 98] width 36 height 12
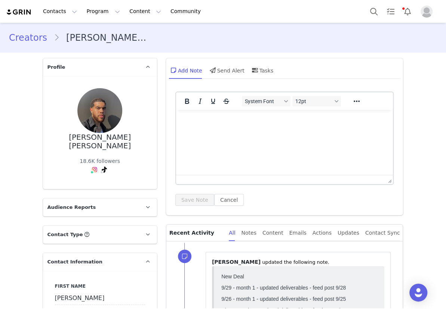
click at [281, 130] on html at bounding box center [284, 120] width 217 height 20
click at [190, 199] on button "Save Note" at bounding box center [195, 200] width 39 height 12
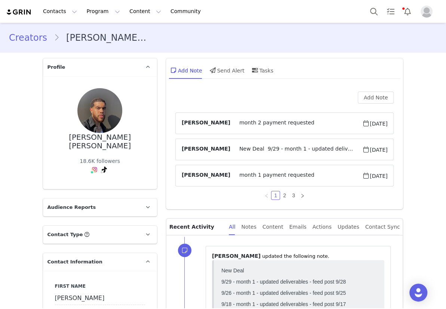
click at [242, 150] on span "New Deal 9/29 - month 1 - updated deliverables - feed post 9/28 9/26 - month 1 …" at bounding box center [297, 149] width 132 height 9
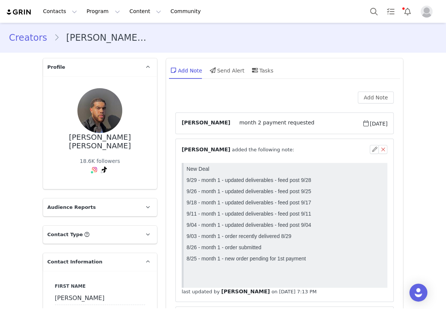
click at [333, 149] on div "⁨ tierra bridewell ⁩ added the following note:" at bounding box center [276, 150] width 189 height 8
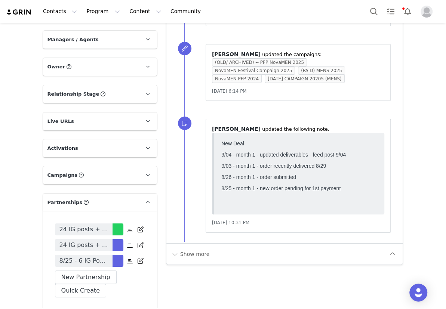
scroll to position [1463, 0]
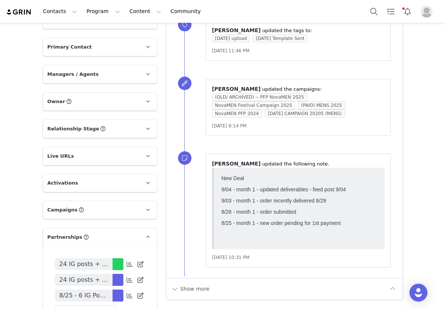
click at [117, 165] on p "Live URLs" at bounding box center [91, 156] width 96 height 18
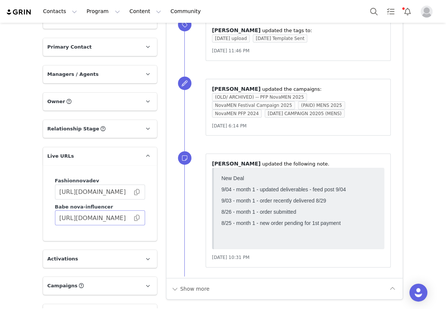
click at [134, 218] on span at bounding box center [136, 218] width 7 height 0
click at [147, 159] on icon at bounding box center [148, 156] width 4 height 5
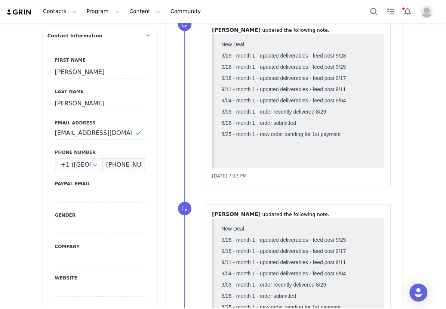
scroll to position [0, 0]
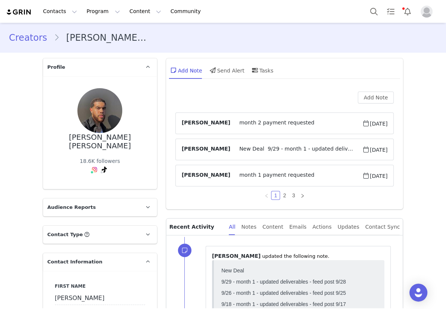
click at [28, 33] on link "Creators" at bounding box center [31, 37] width 45 height 13
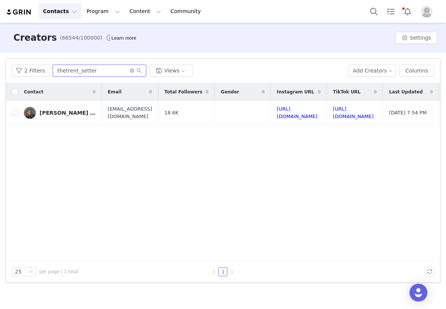
drag, startPoint x: 92, startPoint y: 70, endPoint x: 15, endPoint y: 50, distance: 79.8
click at [27, 55] on div "Filters Filter Logic And Or Archived Select Owner Select tierra bridewell Conta…" at bounding box center [223, 171] width 446 height 236
paste input "karlbeadle888"
type input "karlbeadle888"
click at [64, 115] on div "Carlos Mas Simon" at bounding box center [68, 113] width 56 height 6
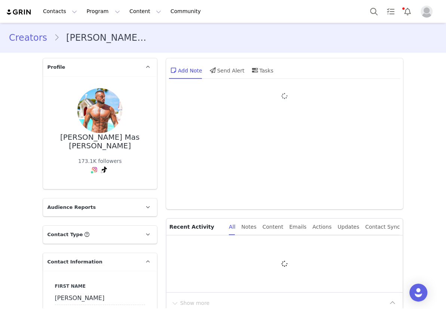
type input "+34 ([GEOGRAPHIC_DATA])"
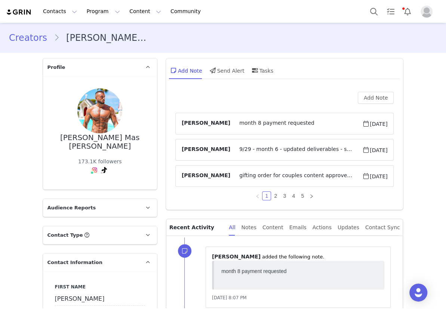
click at [35, 41] on link "Creators" at bounding box center [31, 37] width 45 height 13
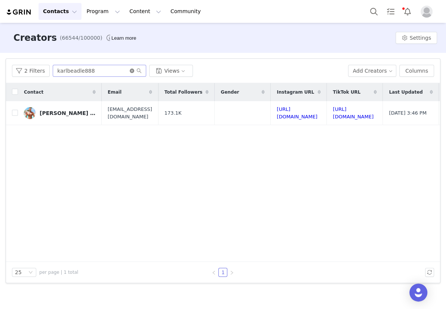
click at [130, 70] on icon "icon: close-circle" at bounding box center [132, 70] width 4 height 4
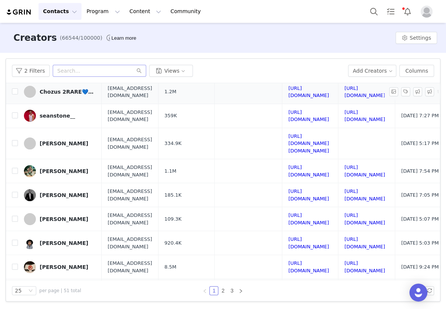
scroll to position [68, 0]
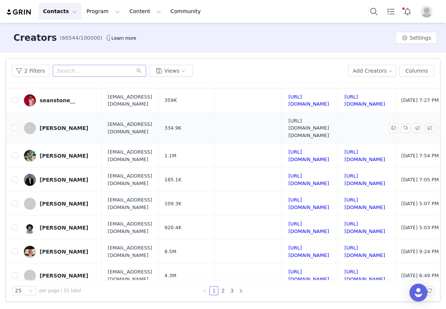
click at [329, 118] on link "[URL][DOMAIN_NAME][DOMAIN_NAME]" at bounding box center [309, 128] width 41 height 20
click at [43, 125] on div "[PERSON_NAME]" at bounding box center [64, 128] width 49 height 6
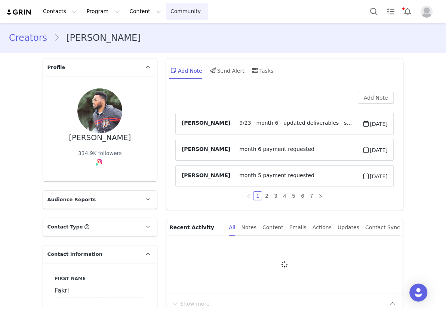
type input "+33 ([GEOGRAPHIC_DATA])"
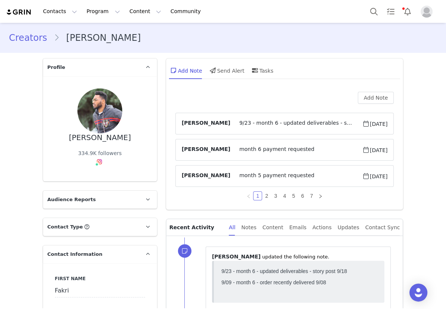
click at [286, 124] on span "9/23 - month 6 - updated deliverables - story post 9/18 9/09 - month 6 - order …" at bounding box center [297, 123] width 132 height 9
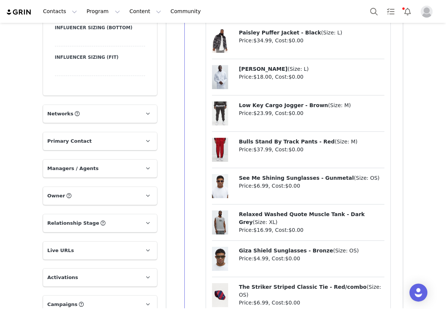
scroll to position [1599, 0]
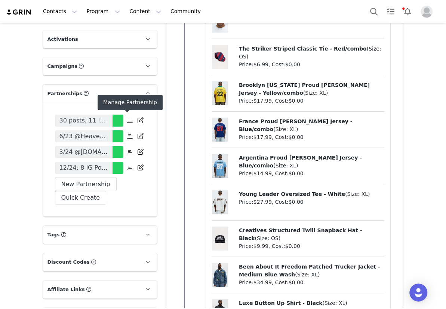
click at [127, 164] on icon at bounding box center [130, 167] width 6 height 6
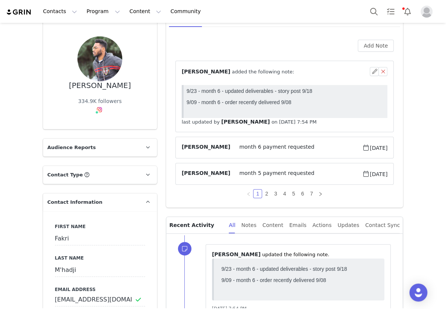
scroll to position [0, 0]
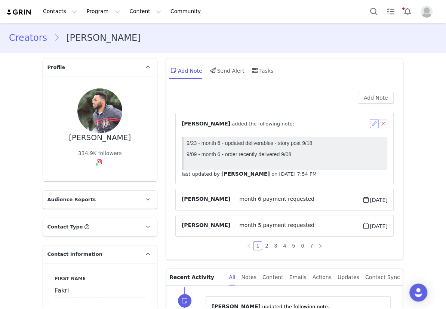
click at [370, 120] on button "button" at bounding box center [374, 123] width 9 height 9
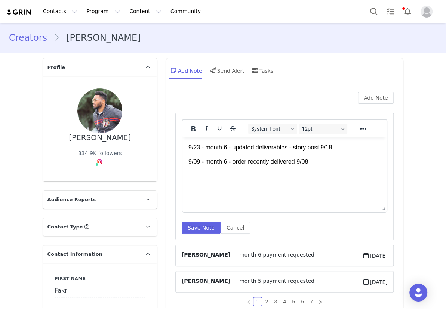
click at [344, 144] on p "9/23 - month 6 - updated deliverables - story post 9/18" at bounding box center [284, 147] width 193 height 8
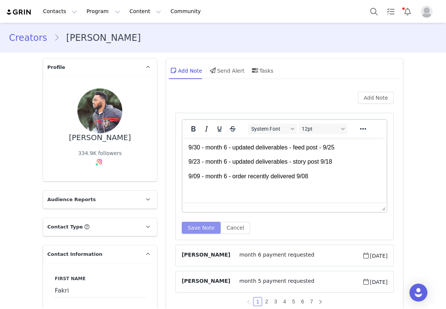
click at [189, 229] on button "Save Note" at bounding box center [201, 228] width 39 height 12
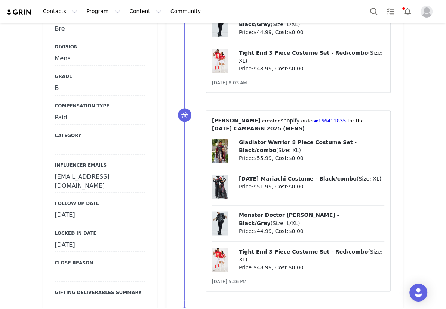
scroll to position [714, 0]
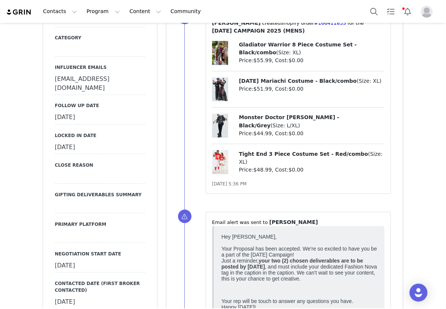
click at [90, 111] on div "[DATE]" at bounding box center [100, 117] width 90 height 13
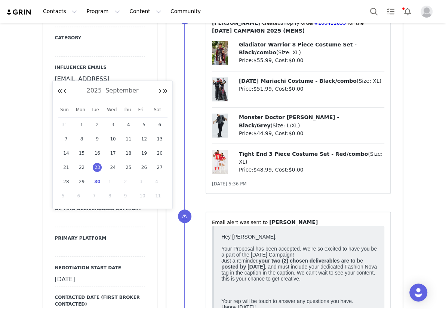
click at [90, 111] on input "Sep 23 2025" at bounding box center [100, 117] width 90 height 13
click at [95, 185] on span "30" at bounding box center [97, 181] width 9 height 9
type input "[DATE]"
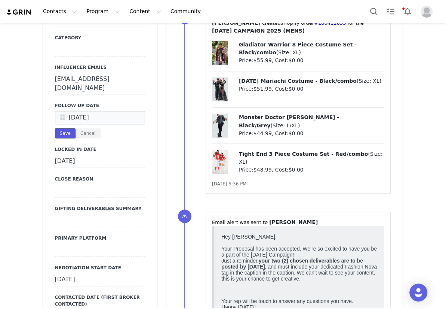
click at [66, 128] on button "Save" at bounding box center [65, 133] width 21 height 10
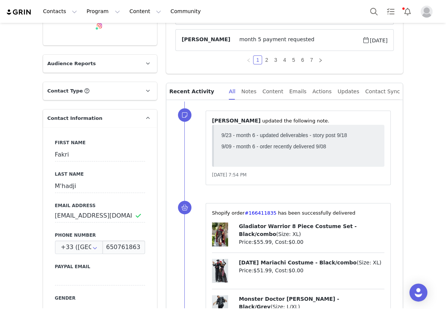
scroll to position [0, 0]
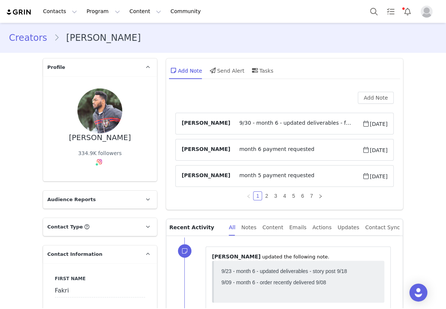
click at [32, 39] on link "Creators" at bounding box center [31, 37] width 45 height 13
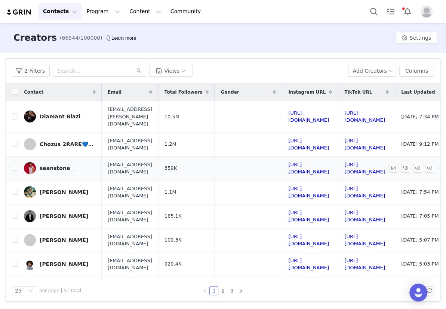
scroll to position [34, 0]
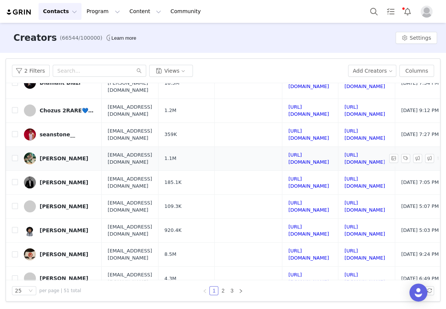
click at [59, 152] on link "Austin Shepard" at bounding box center [60, 158] width 72 height 12
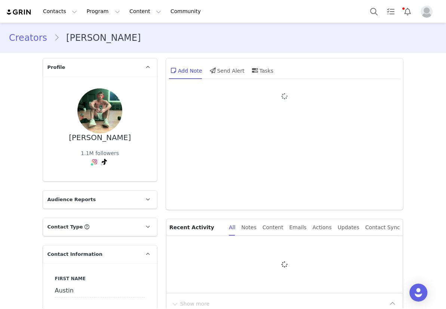
type input "+1 ([GEOGRAPHIC_DATA])"
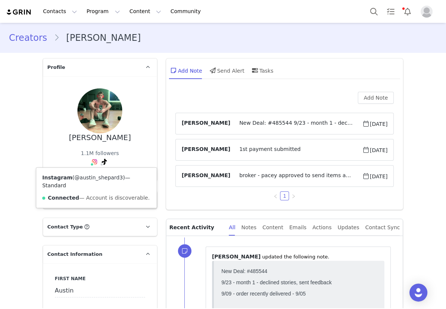
click at [94, 176] on link "@austin_shepard3" at bounding box center [98, 177] width 49 height 6
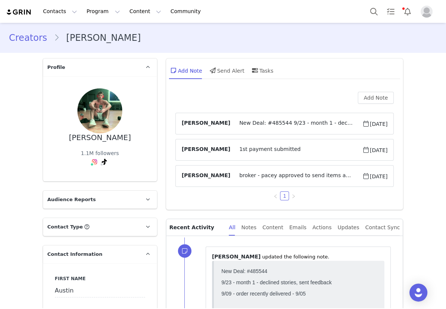
click at [254, 124] on span "New Deal: #485544 9/23 - month 1 - declined stories, sent feedback 9/09 - order…" at bounding box center [297, 123] width 132 height 9
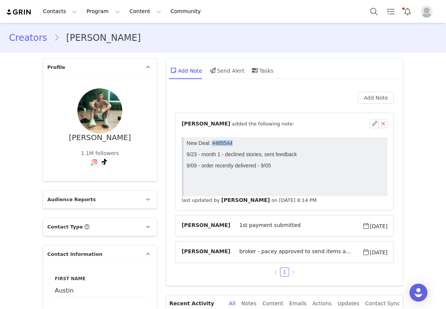
drag, startPoint x: 232, startPoint y: 143, endPoint x: 212, endPoint y: 143, distance: 20.2
click at [212, 143] on p "New Deal: #485544" at bounding box center [285, 143] width 198 height 6
copy p "#485544"
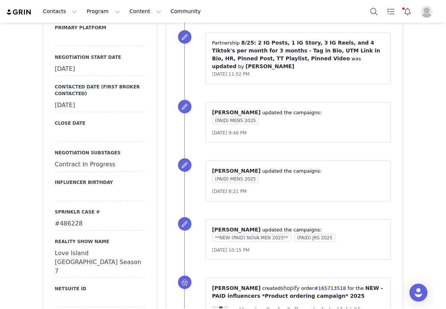
scroll to position [986, 0]
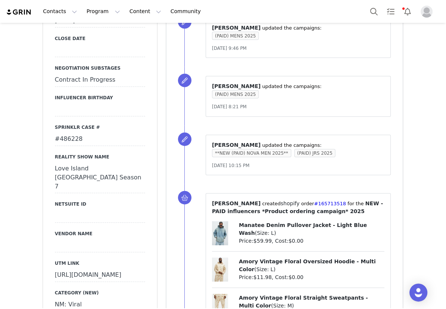
drag, startPoint x: 89, startPoint y: 141, endPoint x: 43, endPoint y: 137, distance: 45.5
click at [43, 137] on div "Primary Broker Pacey Division Mens Grade B Compensation Type Paid Category Infl…" at bounding box center [100, 55] width 114 height 846
copy div "#486228"
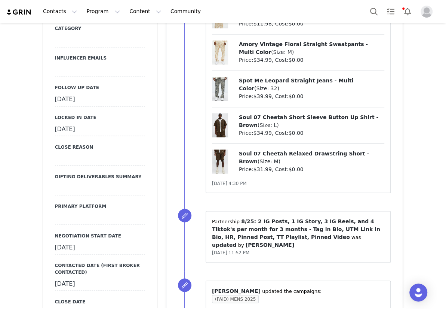
scroll to position [680, 0]
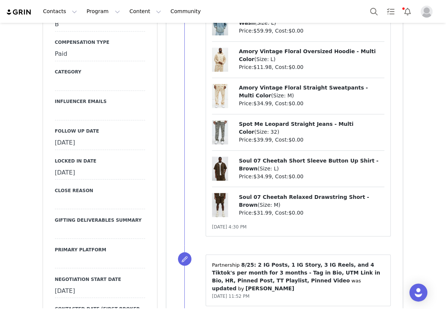
click at [94, 141] on div "[DATE]" at bounding box center [100, 142] width 90 height 13
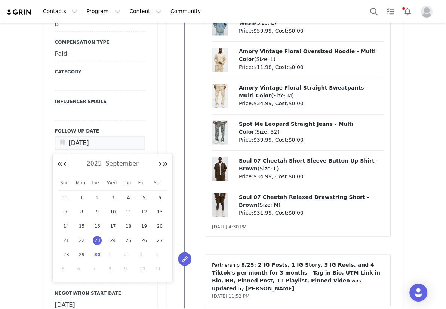
click at [94, 252] on span "30" at bounding box center [97, 254] width 9 height 9
type input "[DATE]"
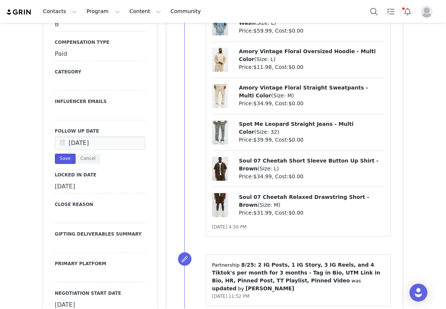
click at [60, 155] on button "Save" at bounding box center [65, 158] width 21 height 10
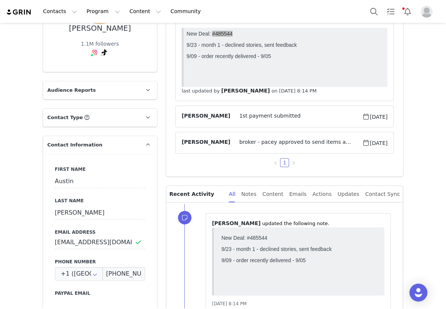
scroll to position [0, 0]
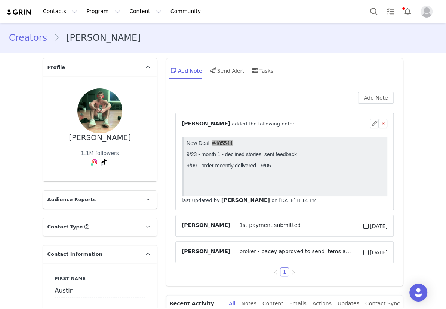
click at [367, 122] on div "⁨ tierra bridewell ⁩ added the following note:" at bounding box center [276, 124] width 189 height 8
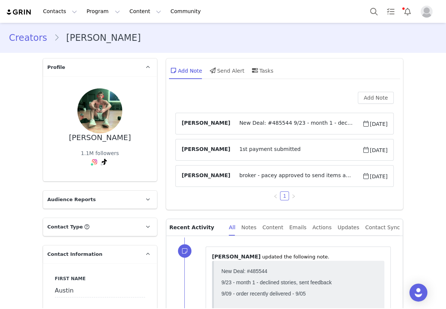
click at [274, 125] on span "New Deal: #485544 9/23 - month 1 - declined stories, sent feedback 9/09 - order…" at bounding box center [297, 123] width 132 height 9
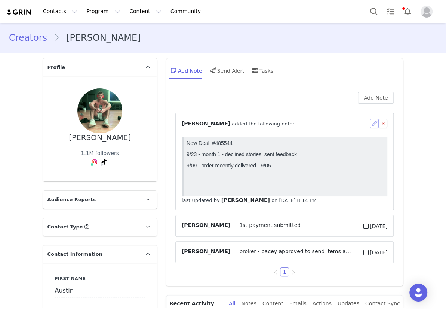
click at [370, 123] on button "button" at bounding box center [374, 123] width 9 height 9
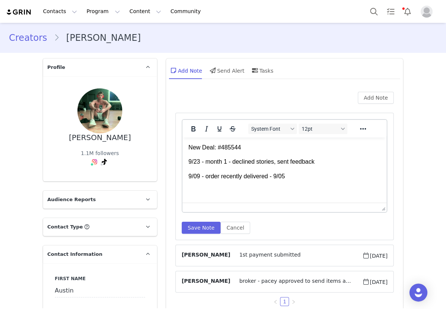
click at [270, 146] on p "New Deal: #485544" at bounding box center [284, 147] width 193 height 8
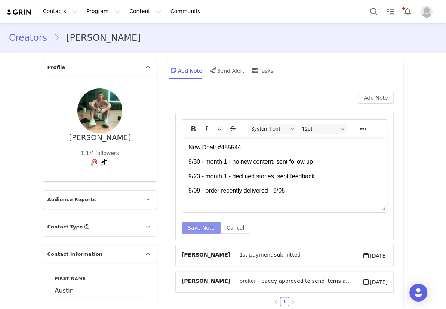
click at [207, 227] on button "Save Note" at bounding box center [201, 228] width 39 height 12
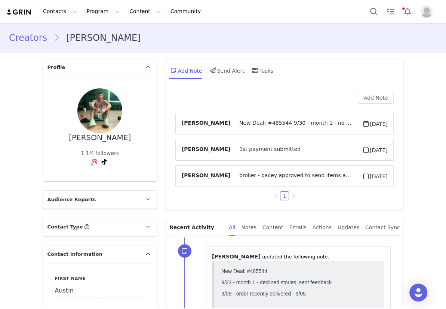
click at [28, 39] on link "Creators" at bounding box center [31, 37] width 45 height 13
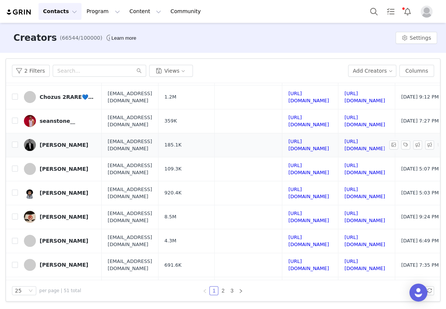
scroll to position [68, 0]
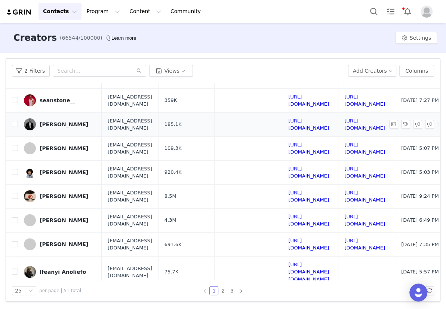
click at [55, 121] on div "Jalen Olomu" at bounding box center [64, 124] width 49 height 6
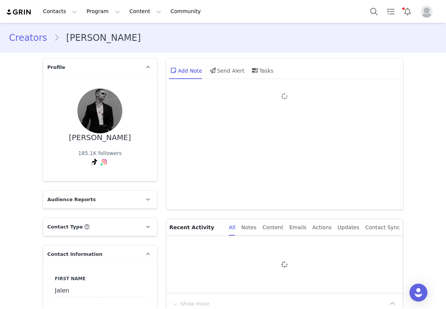
type input "+1 ([GEOGRAPHIC_DATA])"
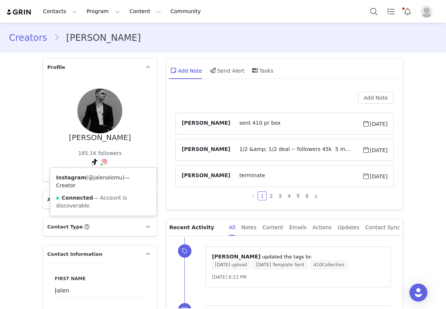
click at [103, 176] on link "@jalenolomu" at bounding box center [105, 177] width 34 height 6
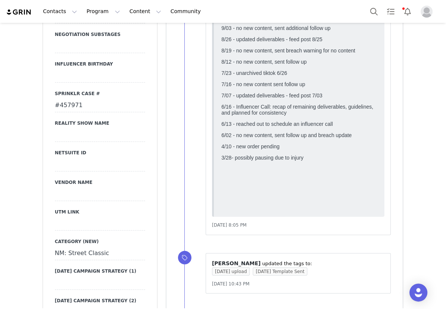
scroll to position [1020, 0]
drag, startPoint x: 65, startPoint y: 104, endPoint x: 30, endPoint y: 109, distance: 35.8
copy div "#457971"
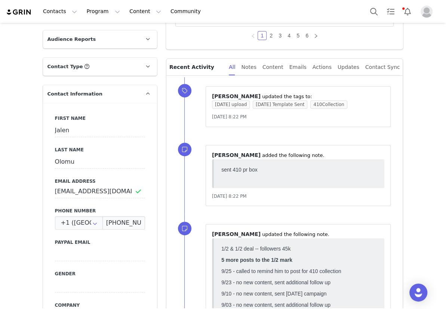
scroll to position [0, 0]
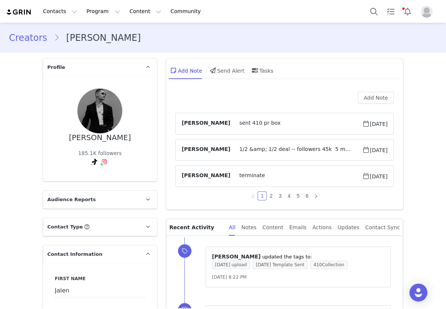
click at [240, 120] on span "sent 410 pr box" at bounding box center [297, 123] width 132 height 9
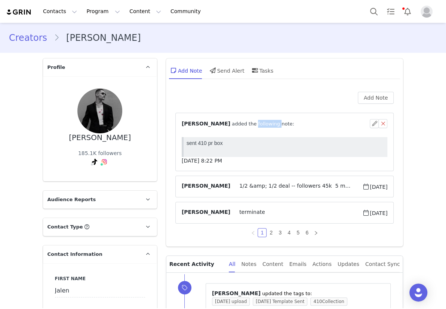
click at [240, 120] on span "⁨ Evelyn Parada ⁩ added the following note:" at bounding box center [238, 124] width 113 height 8
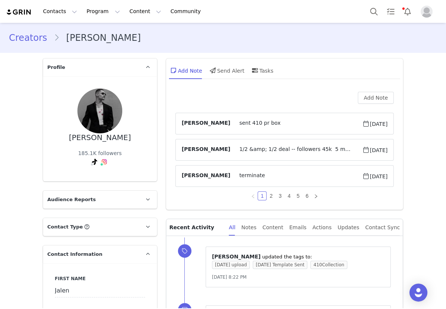
click at [244, 149] on span "1/2 &amp; 1/2 deal -- followers 45k 5 more posts to the 1/2 mark 9/25 - called …" at bounding box center [297, 149] width 132 height 9
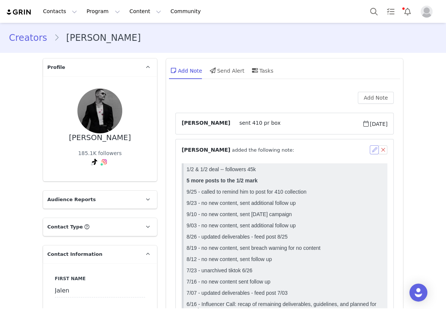
click at [370, 151] on button "button" at bounding box center [374, 149] width 9 height 9
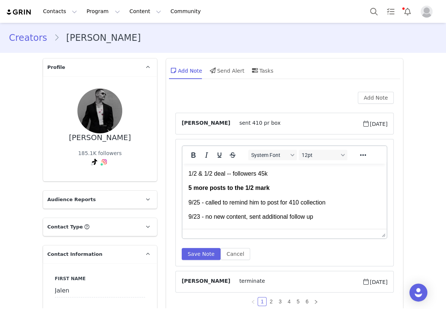
click at [188, 201] on p "9/25 - called to remind him to post for 410 collection" at bounding box center [284, 202] width 193 height 8
click at [191, 249] on button "Save Note" at bounding box center [201, 254] width 39 height 12
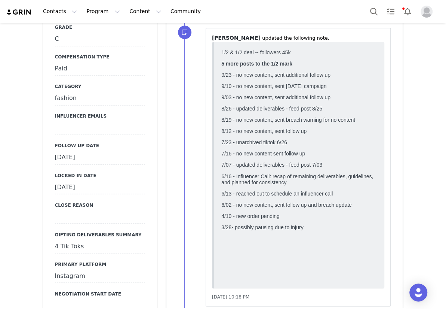
scroll to position [714, 0]
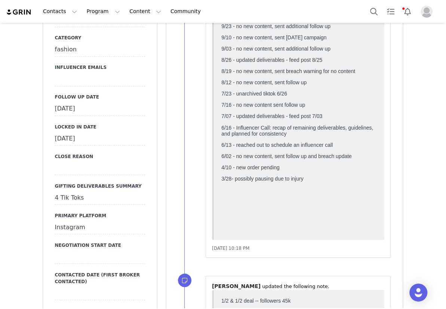
click at [80, 109] on div "September 23rd, 2025" at bounding box center [100, 108] width 90 height 13
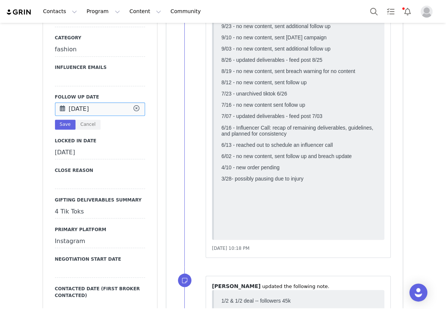
click at [80, 109] on input "Sep 23 2025" at bounding box center [100, 108] width 90 height 13
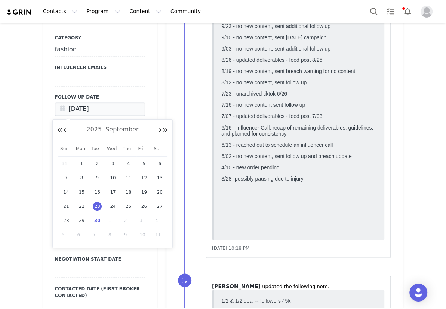
click at [95, 222] on span "30" at bounding box center [97, 220] width 9 height 9
type input "[DATE]"
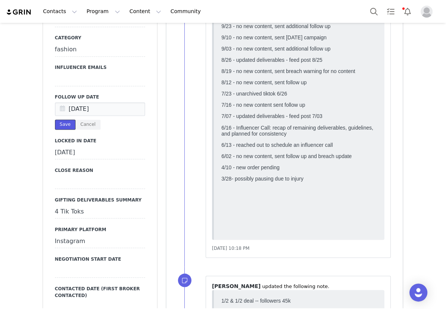
click at [56, 123] on button "Save" at bounding box center [65, 124] width 21 height 10
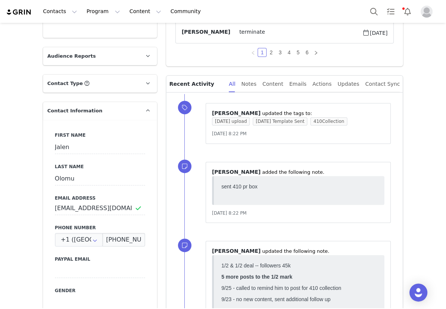
scroll to position [0, 0]
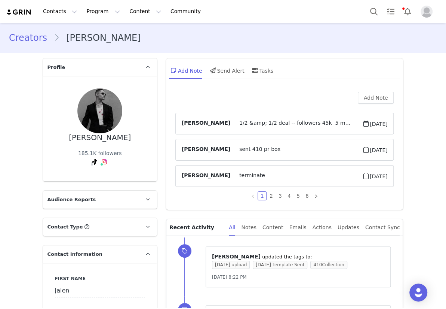
click at [27, 37] on link "Creators" at bounding box center [31, 37] width 45 height 13
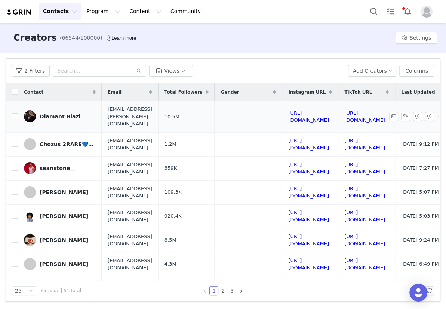
scroll to position [34, 0]
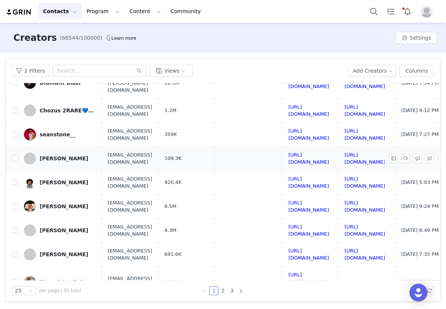
click at [58, 155] on div "[PERSON_NAME]" at bounding box center [64, 158] width 49 height 6
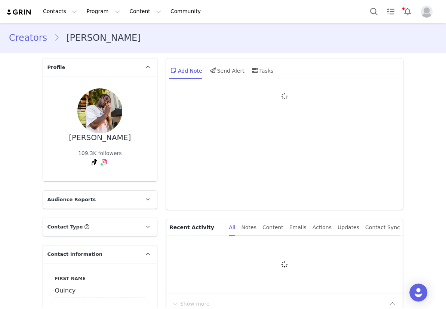
type input "+1 ([GEOGRAPHIC_DATA])"
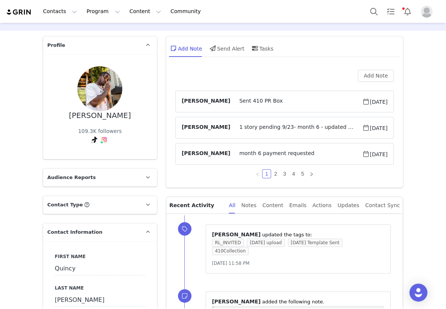
scroll to position [34, 0]
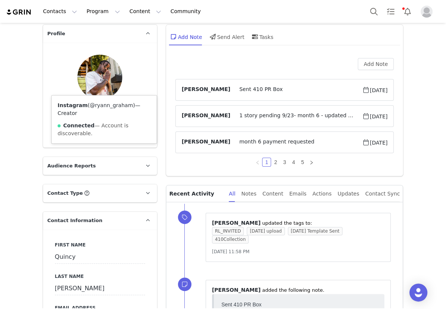
click at [104, 106] on link "@ryann_graham" at bounding box center [111, 105] width 43 height 6
click at [259, 113] on span "1 story pending 9/23- month 6 - updated deliverables - reel 9/22 9/10 - month 6…" at bounding box center [297, 116] width 132 height 9
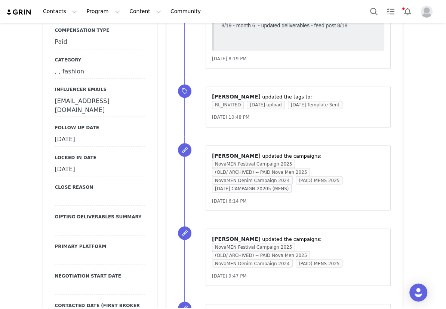
scroll to position [680, 0]
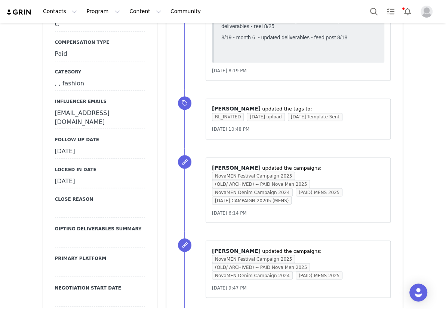
click at [96, 145] on div "September 23rd, 2025" at bounding box center [100, 151] width 90 height 13
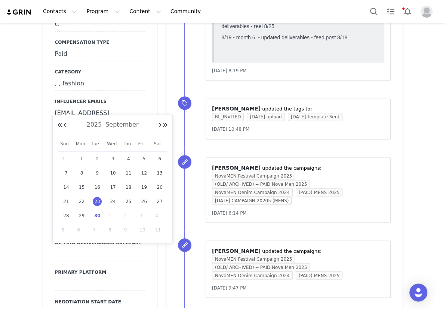
click at [96, 145] on input "Sep 23 2025" at bounding box center [100, 151] width 90 height 13
click at [95, 213] on span "30" at bounding box center [97, 215] width 9 height 9
type input "[DATE]"
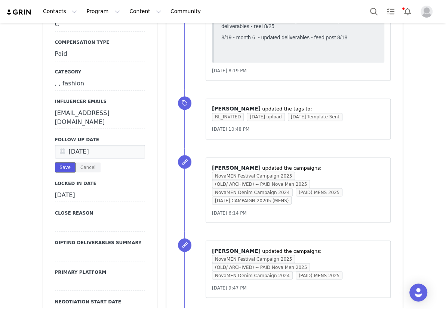
click at [58, 162] on button "Save" at bounding box center [65, 167] width 21 height 10
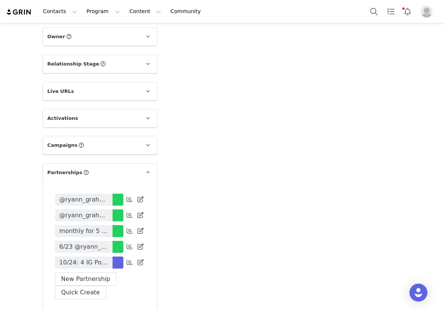
scroll to position [1599, 0]
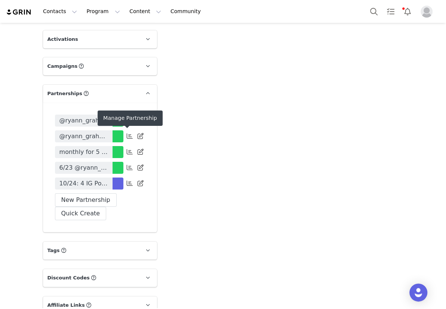
click at [130, 179] on span at bounding box center [129, 183] width 9 height 9
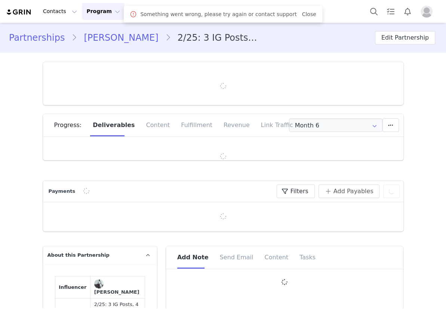
type input "+32 ([GEOGRAPHIC_DATA])"
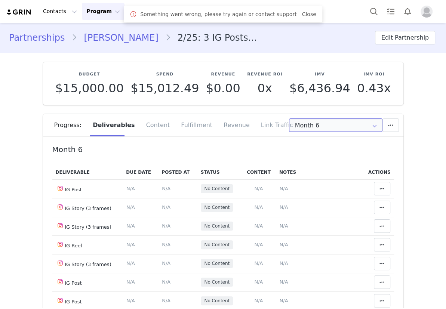
drag, startPoint x: 304, startPoint y: 125, endPoint x: 312, endPoint y: 159, distance: 35.1
click at [304, 125] on input "Month 6" at bounding box center [336, 125] width 94 height 13
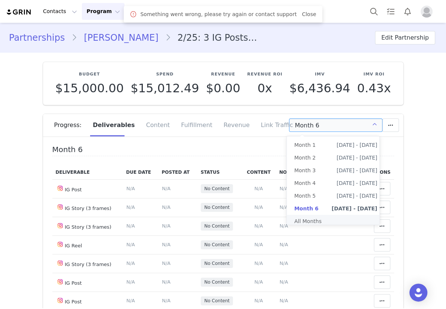
click at [314, 220] on li "All Months" at bounding box center [336, 221] width 98 height 13
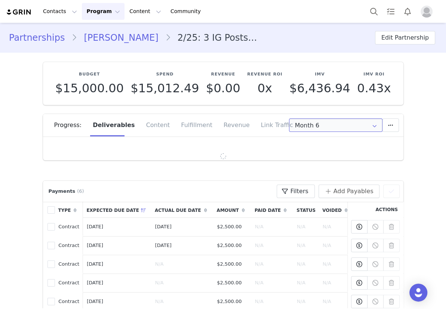
type input "All"
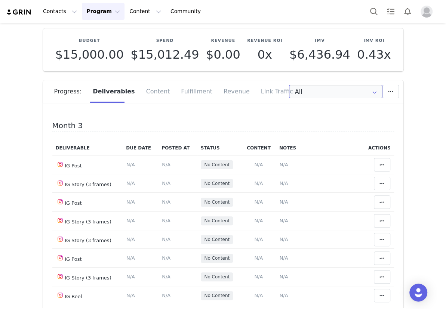
scroll to position [505, 0]
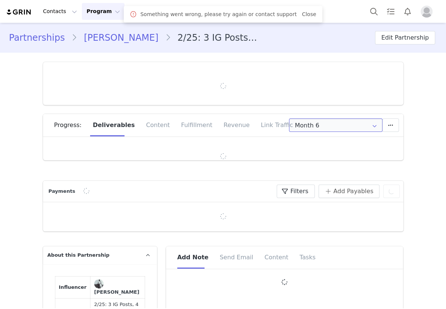
click at [305, 122] on input "Month 6" at bounding box center [336, 125] width 94 height 13
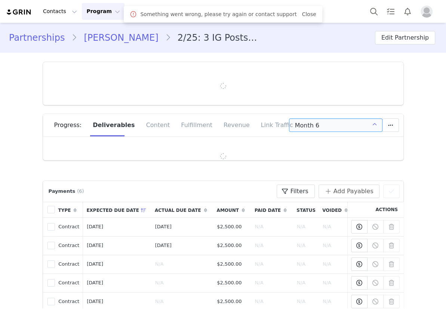
type input "+32 ([GEOGRAPHIC_DATA])"
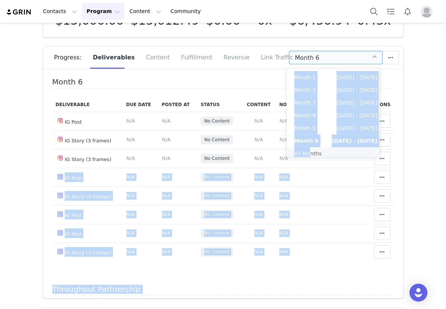
drag, startPoint x: 308, startPoint y: 162, endPoint x: 308, endPoint y: 156, distance: 6.0
click at [308, 156] on body "Contacts Contacts Creators Prospects Applicants Program Program Activations Cam…" at bounding box center [223, 154] width 446 height 309
click at [307, 155] on li "All Months" at bounding box center [336, 153] width 98 height 13
type input "All"
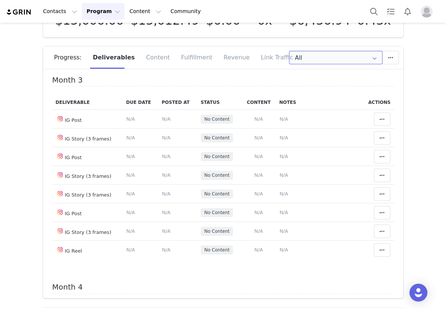
scroll to position [510, 0]
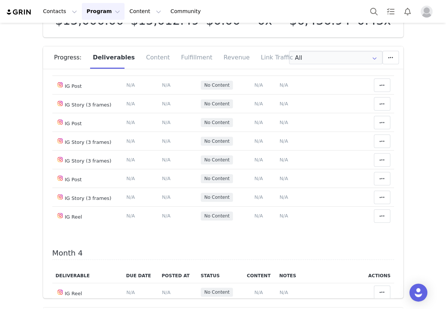
drag, startPoint x: 355, startPoint y: 171, endPoint x: 245, endPoint y: 174, distance: 109.7
copy span "[URL][DOMAIN_NAME]"
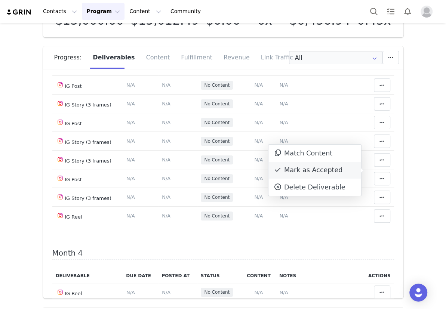
click at [336, 170] on div "Mark as Accepted" at bounding box center [315, 170] width 93 height 17
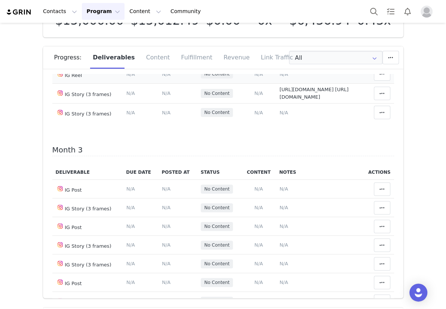
scroll to position [374, 0]
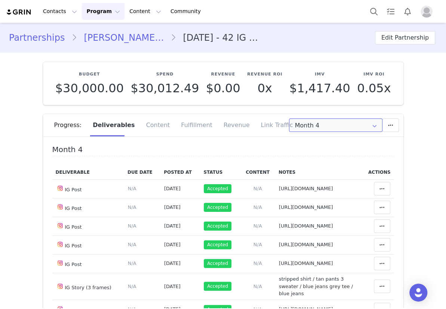
click at [312, 128] on input "Month 4" at bounding box center [336, 125] width 94 height 13
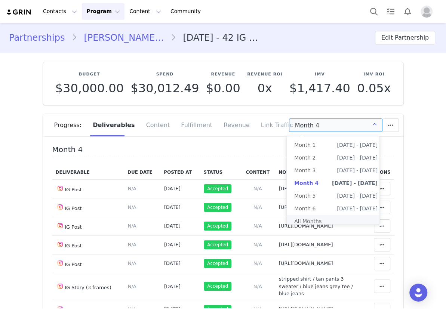
click at [306, 220] on li "All Months" at bounding box center [336, 221] width 98 height 13
type input "All"
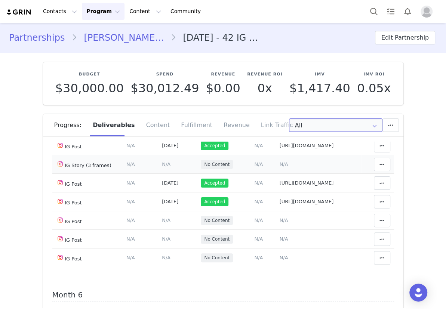
scroll to position [952, 0]
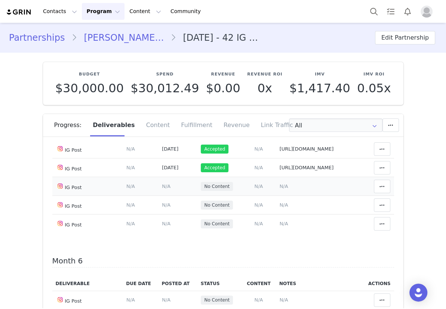
click at [280, 189] on span "N/A" at bounding box center [284, 187] width 9 height 6
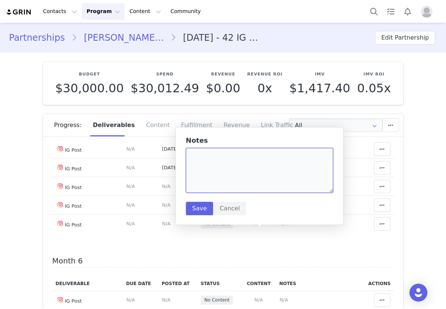
click at [250, 188] on textarea at bounding box center [259, 170] width 147 height 45
paste textarea "https://www.instagram.com/p/DPO40ihEQdi/?igsh=MWk1dWdmN3oyNGFnOA%3D%3D"
type textarea "https://www.instagram.com/p/DPO40ihEQdi/?igsh=MWk1dWdmN3oyNGFnOA%3D%3D"
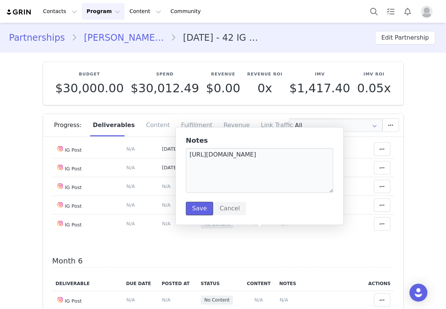
drag, startPoint x: 201, startPoint y: 207, endPoint x: 189, endPoint y: 216, distance: 15.1
click at [201, 207] on button "Save" at bounding box center [199, 208] width 27 height 13
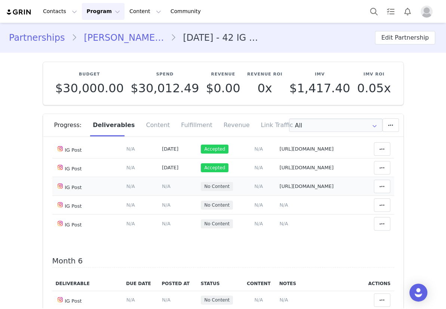
click at [162, 189] on span "N/A" at bounding box center [166, 187] width 9 height 6
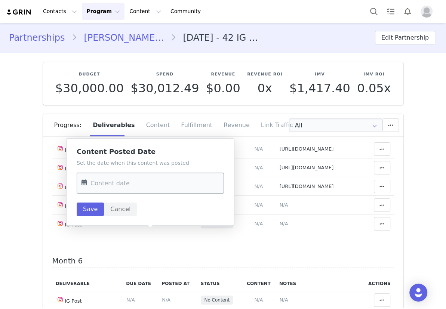
click at [138, 187] on input "text" at bounding box center [150, 183] width 147 height 21
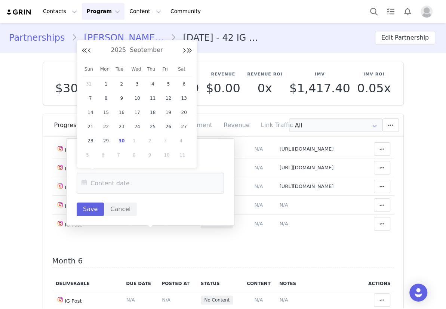
click at [122, 138] on span "30" at bounding box center [121, 141] width 9 height 9
type input "[DATE]"
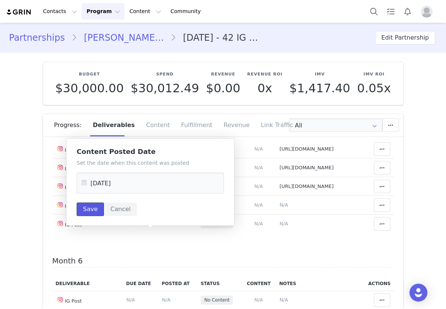
click at [97, 213] on button "Save" at bounding box center [90, 209] width 27 height 13
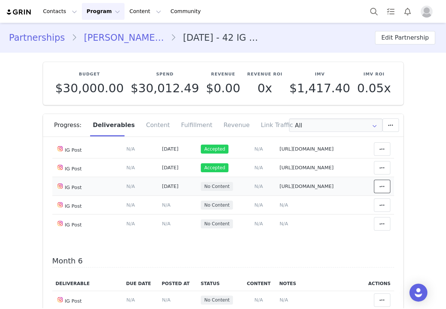
click at [378, 191] on span at bounding box center [382, 186] width 9 height 9
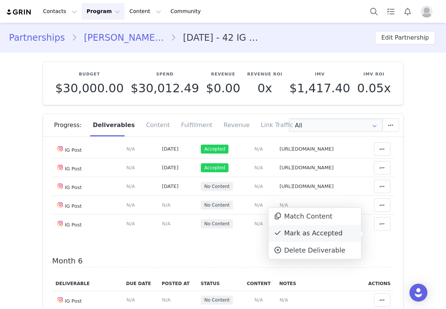
click at [343, 234] on div "Mark as Accepted" at bounding box center [315, 233] width 93 height 17
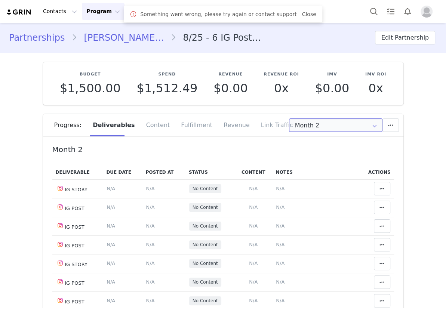
click at [310, 127] on input "Month 2" at bounding box center [336, 125] width 94 height 13
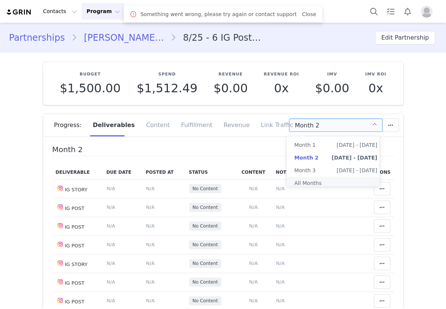
click at [306, 181] on li "All Months" at bounding box center [336, 183] width 98 height 13
type input "All"
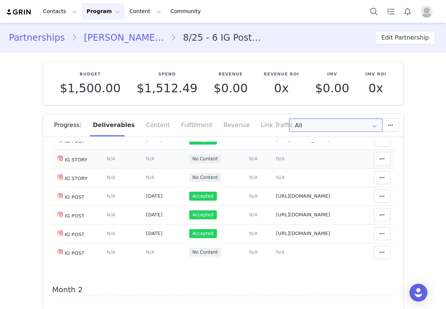
scroll to position [68, 0]
click at [276, 255] on span "N/A" at bounding box center [280, 252] width 9 height 6
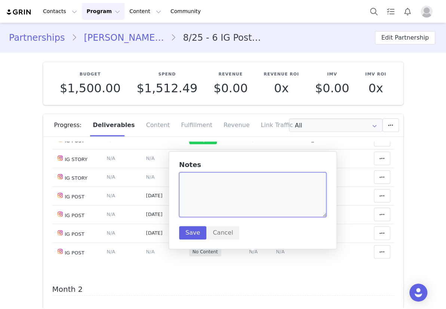
click at [246, 208] on textarea at bounding box center [252, 195] width 147 height 45
paste textarea "https://www.instagram.com/p/DPPBo-kibp7/?img_index=1"
type textarea "https://www.instagram.com/p/DPPBo-kibp7/?img_index=1"
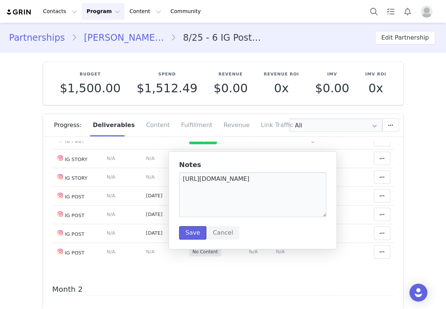
click at [193, 236] on button "Save" at bounding box center [192, 232] width 27 height 13
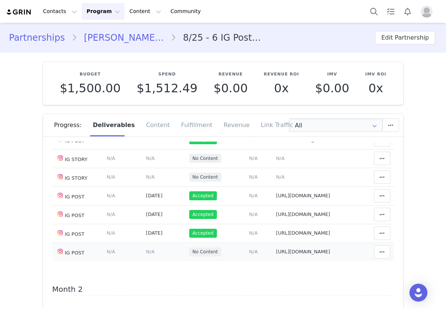
click at [146, 255] on span "N/A" at bounding box center [150, 252] width 9 height 6
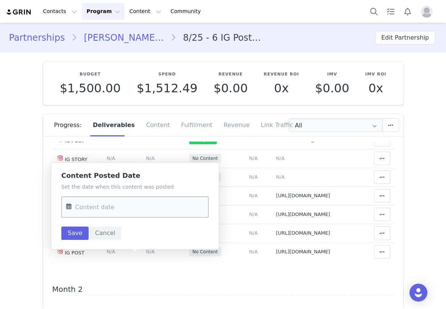
click at [136, 205] on input "text" at bounding box center [134, 207] width 147 height 21
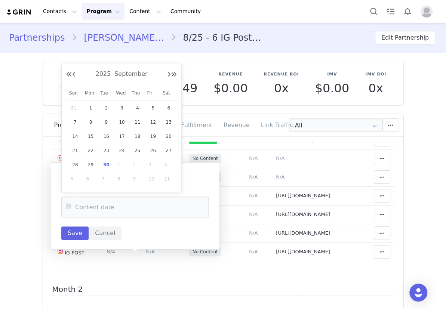
click at [108, 160] on div "30" at bounding box center [106, 164] width 16 height 11
type input "[DATE]"
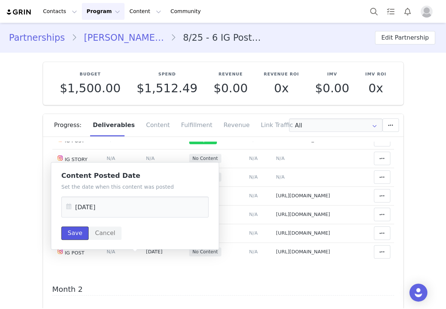
click at [81, 228] on button "Save" at bounding box center [74, 233] width 27 height 13
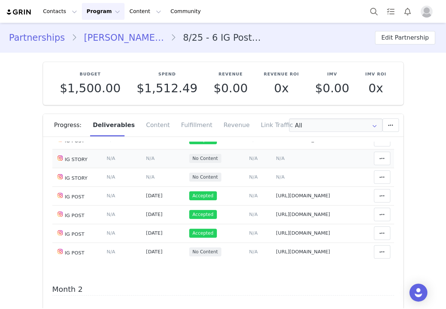
click at [276, 160] on span "N/A" at bounding box center [280, 159] width 9 height 6
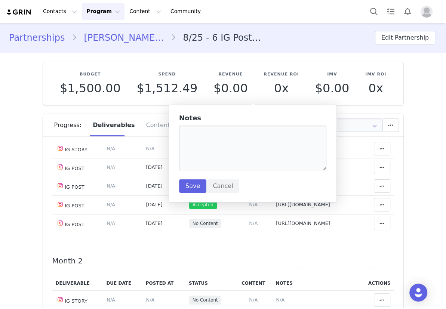
scroll to position [94, 0]
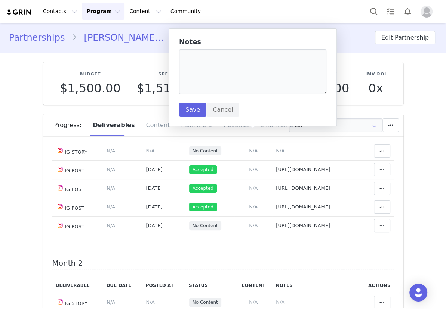
click at [232, 41] on h5 "Notes" at bounding box center [252, 41] width 147 height 7
click at [227, 71] on textarea at bounding box center [252, 71] width 147 height 45
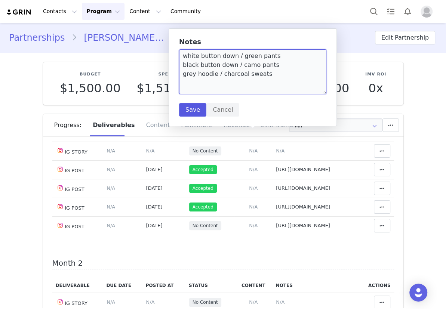
type textarea "white button down / green pants black button down / camo pants grey hoodie / ch…"
click at [190, 113] on button "Save" at bounding box center [192, 109] width 27 height 13
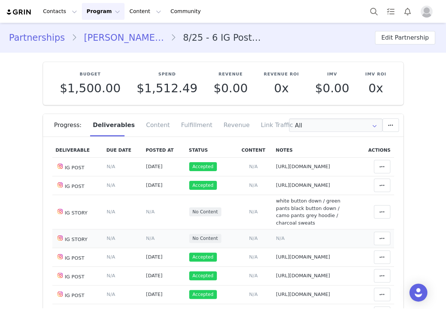
scroll to position [34, 0]
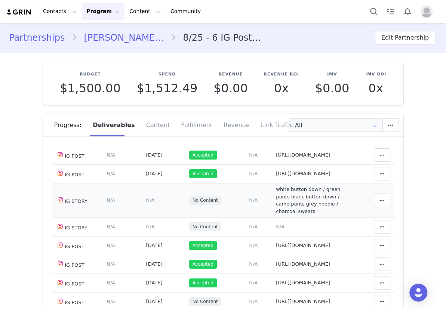
click at [146, 200] on span "N/A" at bounding box center [150, 201] width 9 height 6
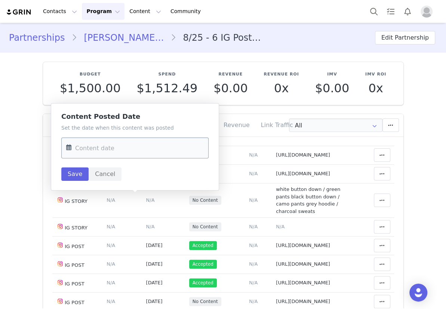
click at [146, 150] on input "text" at bounding box center [134, 148] width 147 height 21
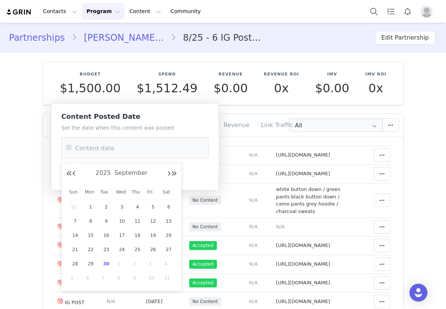
click at [104, 264] on span "30" at bounding box center [106, 264] width 9 height 9
type input "[DATE]"
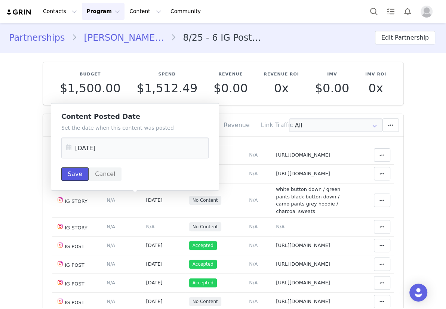
click at [69, 174] on button "Save" at bounding box center [74, 174] width 27 height 13
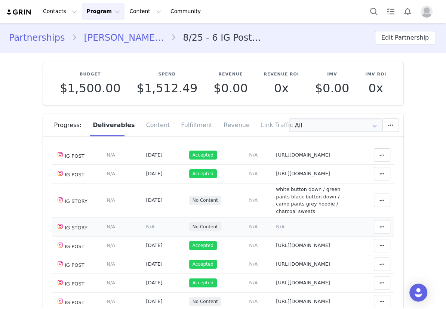
click at [276, 224] on span "N/A" at bounding box center [280, 227] width 9 height 6
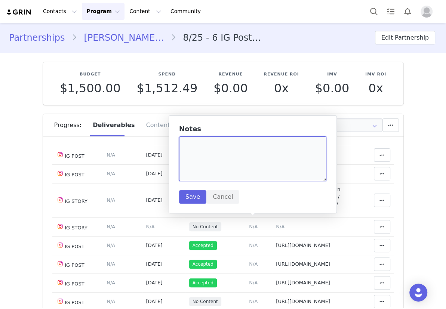
click at [225, 170] on textarea at bounding box center [252, 159] width 147 height 45
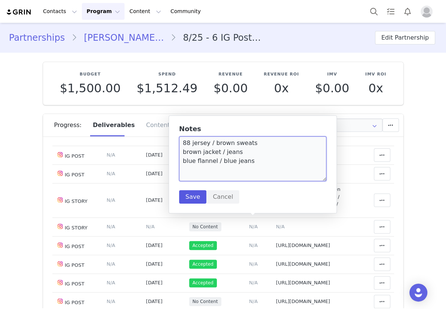
type textarea "88 jersey / brown sweats brown jacket / jeans blue flannel / blue jeans"
click at [193, 201] on button "Save" at bounding box center [192, 196] width 27 height 13
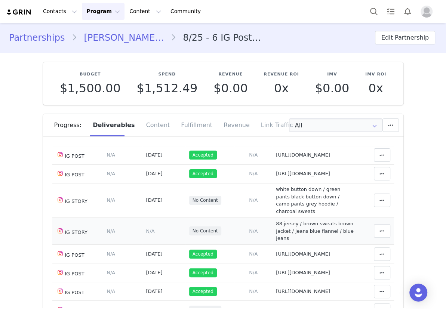
click at [143, 225] on td "Content Posted Date Set the date when this content was posted Save Cancel N/A" at bounding box center [164, 231] width 43 height 27
click at [146, 229] on span "N/A" at bounding box center [150, 232] width 9 height 6
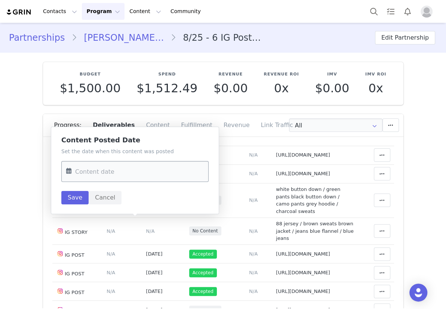
click at [152, 170] on input "text" at bounding box center [134, 171] width 147 height 21
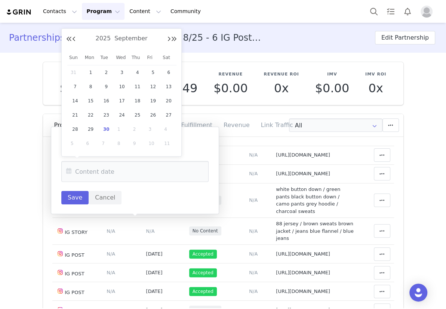
click at [109, 127] on span "30" at bounding box center [106, 129] width 9 height 9
type input "[DATE]"
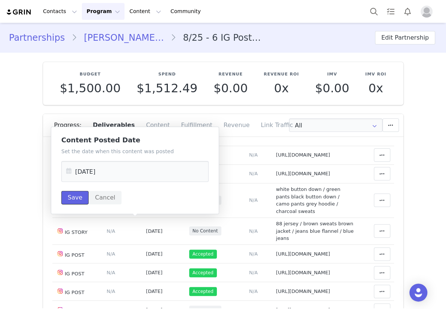
click at [79, 196] on button "Save" at bounding box center [74, 197] width 27 height 13
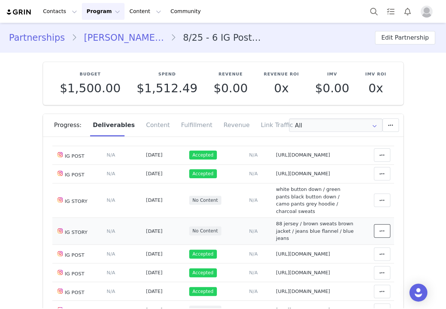
click at [378, 227] on span at bounding box center [382, 231] width 9 height 9
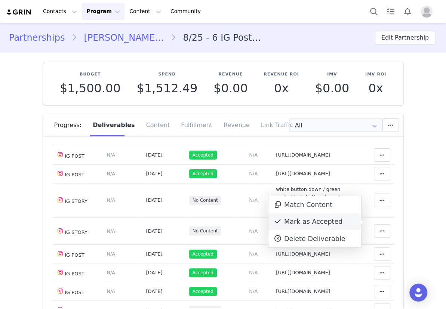
click at [320, 218] on div "Mark as Accepted" at bounding box center [315, 222] width 93 height 17
click at [378, 196] on span at bounding box center [382, 200] width 9 height 9
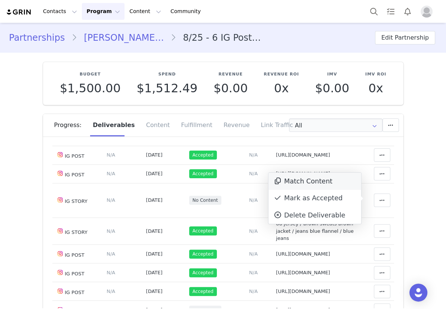
drag, startPoint x: 314, startPoint y: 198, endPoint x: 289, endPoint y: 173, distance: 35.7
click at [306, 193] on div "Mark as Accepted" at bounding box center [315, 198] width 93 height 17
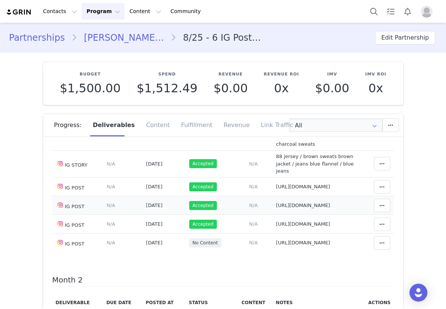
scroll to position [102, 0]
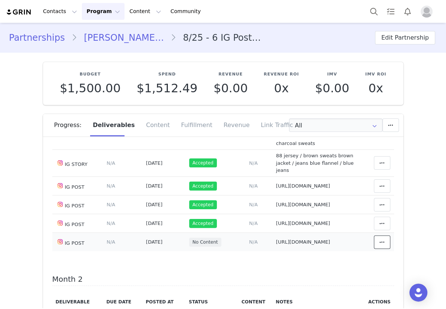
click at [380, 240] on icon at bounding box center [382, 243] width 5 height 6
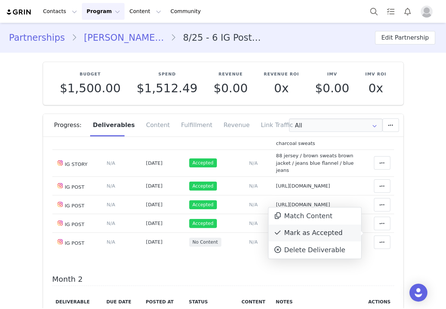
click at [326, 236] on div "Mark as Accepted" at bounding box center [315, 233] width 93 height 17
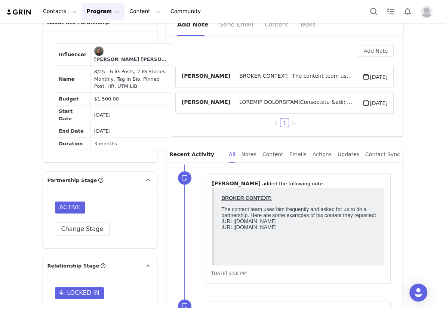
scroll to position [476, 0]
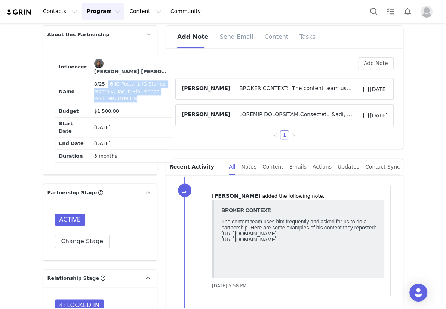
drag, startPoint x: 101, startPoint y: 87, endPoint x: 110, endPoint y: 106, distance: 20.9
click at [112, 105] on td "8/25 - 6 IG Posts, 2 IG Stories, Monthly, Tag in Bio, Pinned Post, HR, UTM LIB" at bounding box center [132, 91] width 83 height 27
copy td "6 IG Posts, 2 IG Stories, Monthly, Tag in Bio, Pinned Post, HR, UTM LIB"
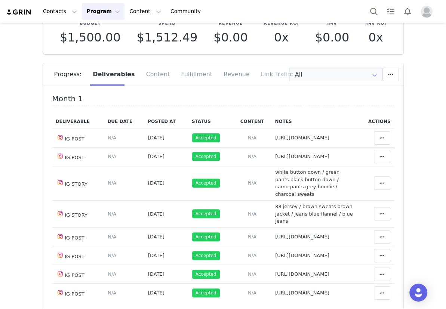
scroll to position [0, 0]
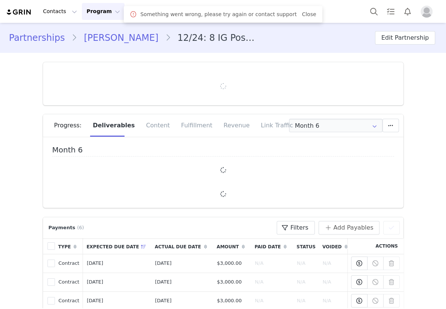
type input "+33 ([GEOGRAPHIC_DATA])"
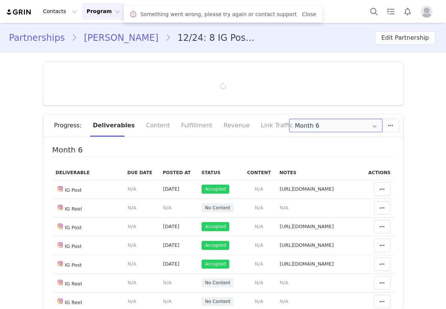
click at [339, 129] on input "Month 6" at bounding box center [336, 125] width 94 height 13
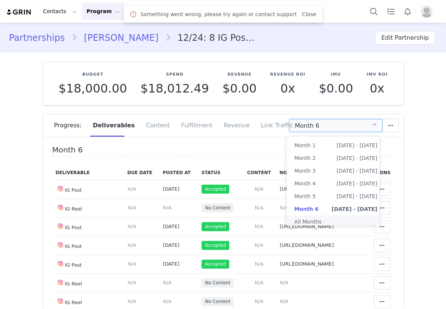
click at [310, 220] on li "All Months" at bounding box center [336, 221] width 98 height 13
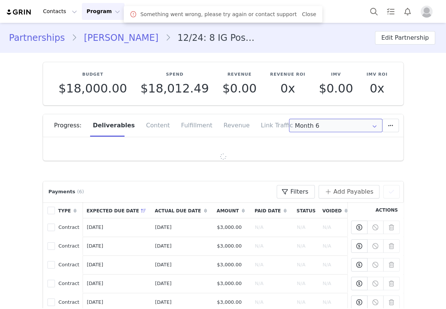
type input "All"
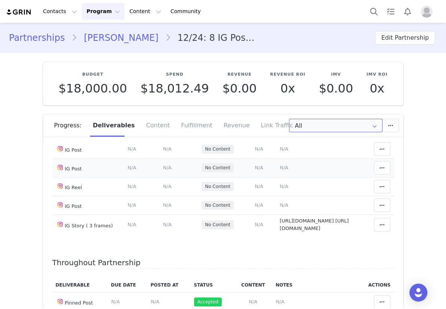
scroll to position [1973, 0]
click at [280, 152] on span "N/A" at bounding box center [284, 149] width 9 height 6
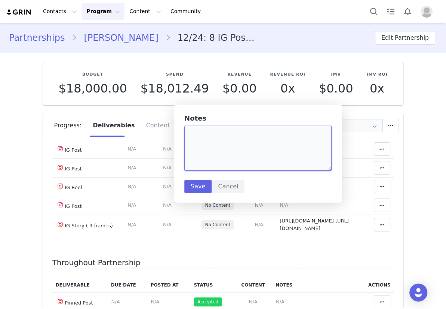
click at [229, 159] on textarea at bounding box center [257, 148] width 147 height 45
click at [262, 162] on textarea at bounding box center [257, 148] width 147 height 45
paste textarea "[URL][DOMAIN_NAME]"
type textarea "[URL][DOMAIN_NAME]"
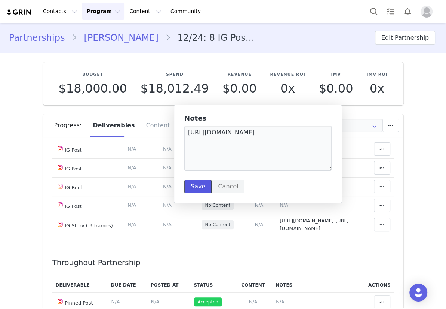
click at [198, 186] on button "Save" at bounding box center [197, 186] width 27 height 13
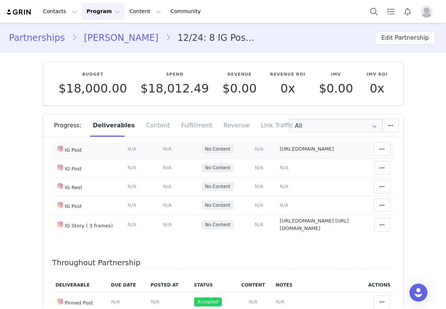
click at [159, 158] on td "Content Posted Date Set the date when this content was posted Save Cancel N/A" at bounding box center [178, 149] width 39 height 19
click at [163, 152] on span "N/A" at bounding box center [167, 149] width 9 height 6
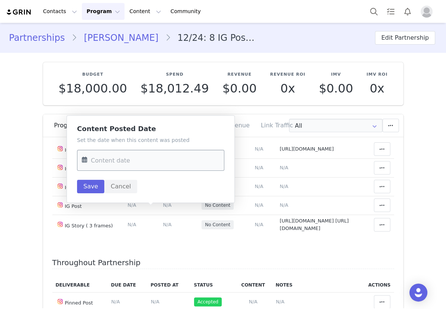
click at [147, 167] on input "text" at bounding box center [150, 160] width 147 height 21
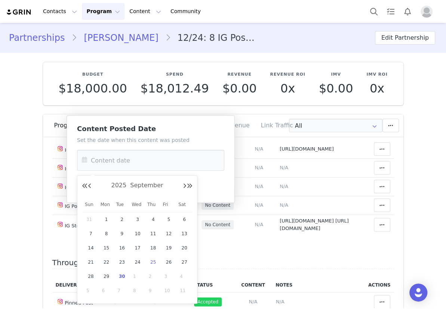
click at [152, 260] on span "25" at bounding box center [153, 261] width 9 height 9
type input "Sep 25 2025"
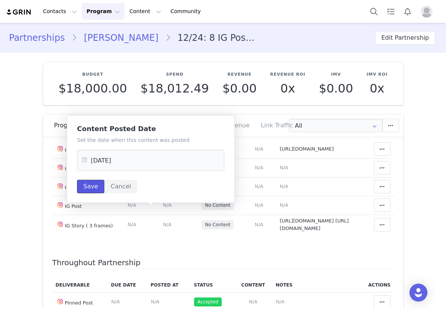
click at [100, 183] on button "Save" at bounding box center [90, 186] width 27 height 13
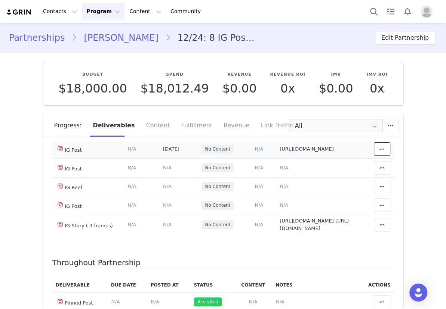
click at [380, 152] on icon at bounding box center [382, 149] width 5 height 6
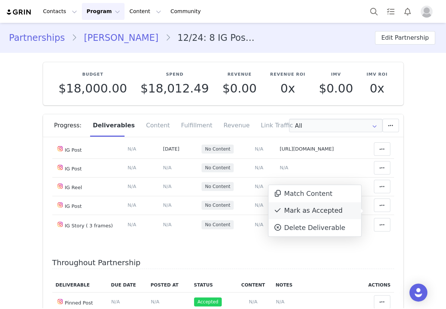
click at [317, 208] on div "Mark as Accepted" at bounding box center [315, 210] width 93 height 17
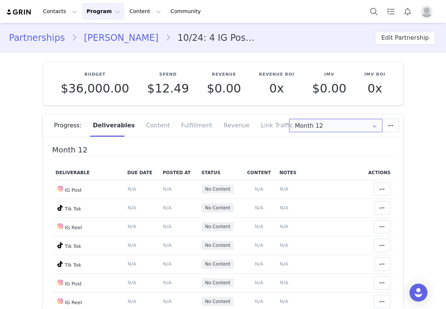
click at [326, 123] on input "Month 12" at bounding box center [336, 125] width 94 height 13
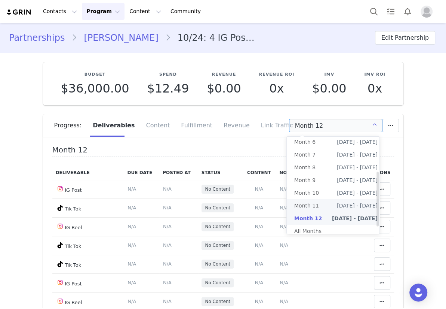
scroll to position [72, 0]
click at [316, 226] on li "All Months" at bounding box center [336, 230] width 98 height 13
type input "All"
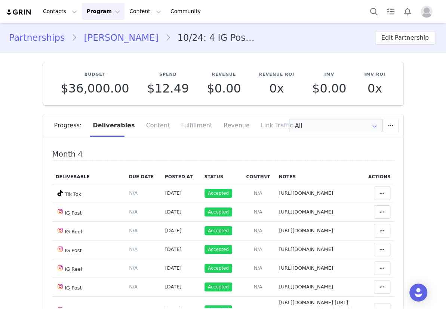
scroll to position [918, 0]
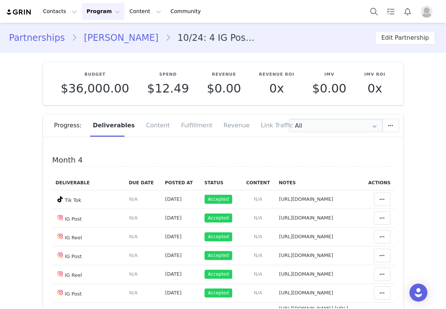
click at [280, 35] on div "Partnerships [PERSON_NAME] 10/24: 4 IG Posts ,4 IG Reels & 1 Story & 4 TikToks …" at bounding box center [223, 37] width 428 height 13
